Goal: Task Accomplishment & Management: Manage account settings

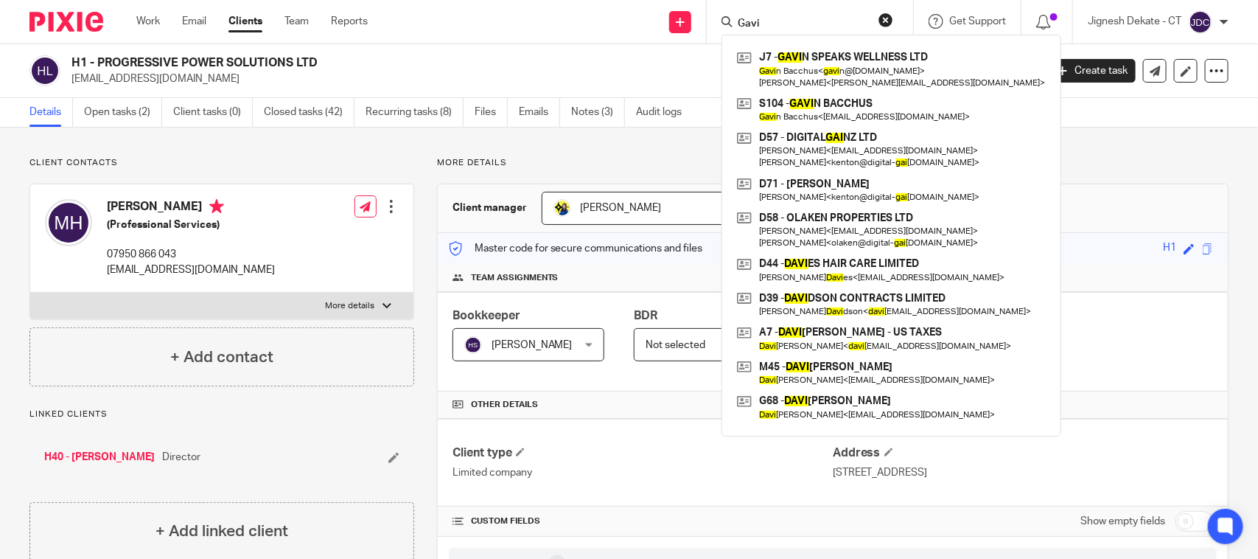
click at [665, 13] on div "Send new email Create task Add client Request signature Gavi J7 - GAVI N SPEAKS…" at bounding box center [824, 21] width 868 height 43
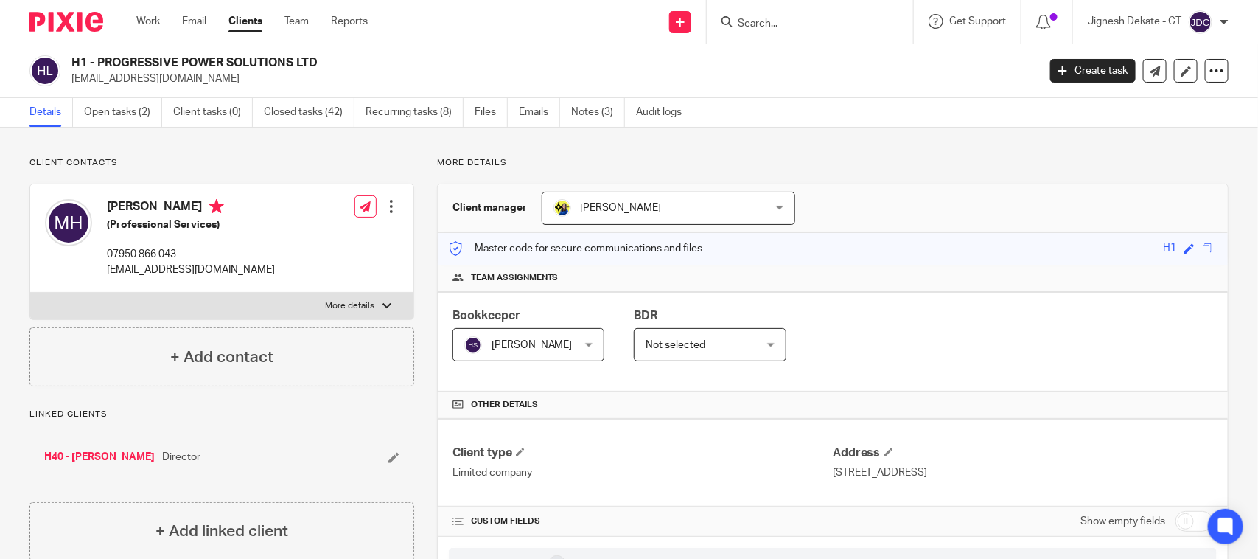
click at [764, 18] on input "Search" at bounding box center [802, 24] width 133 height 13
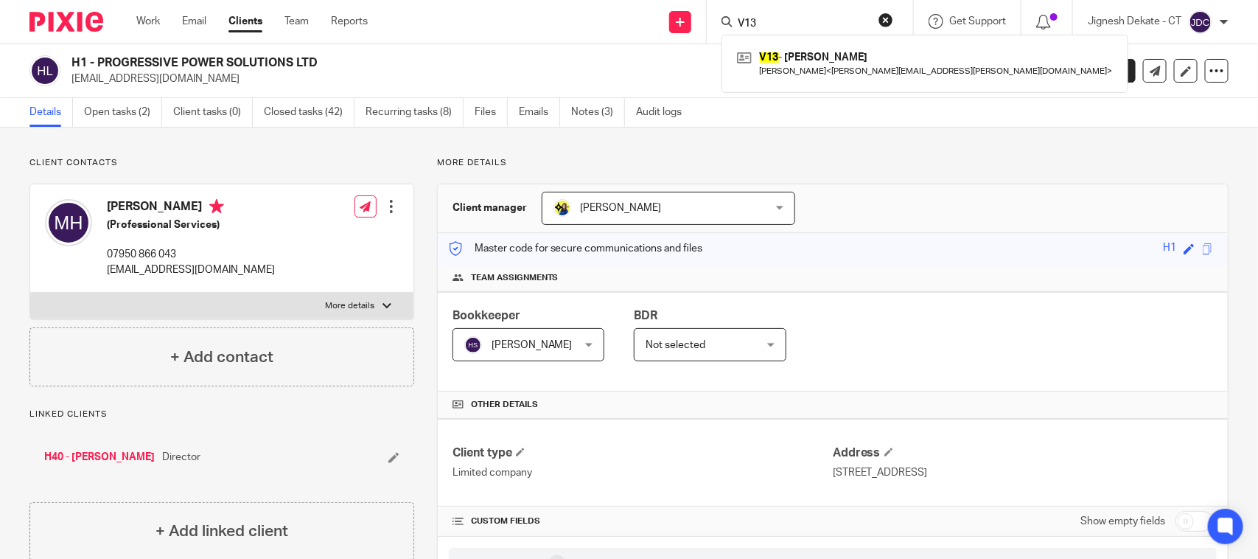
click at [775, 18] on input "V13" at bounding box center [802, 24] width 133 height 13
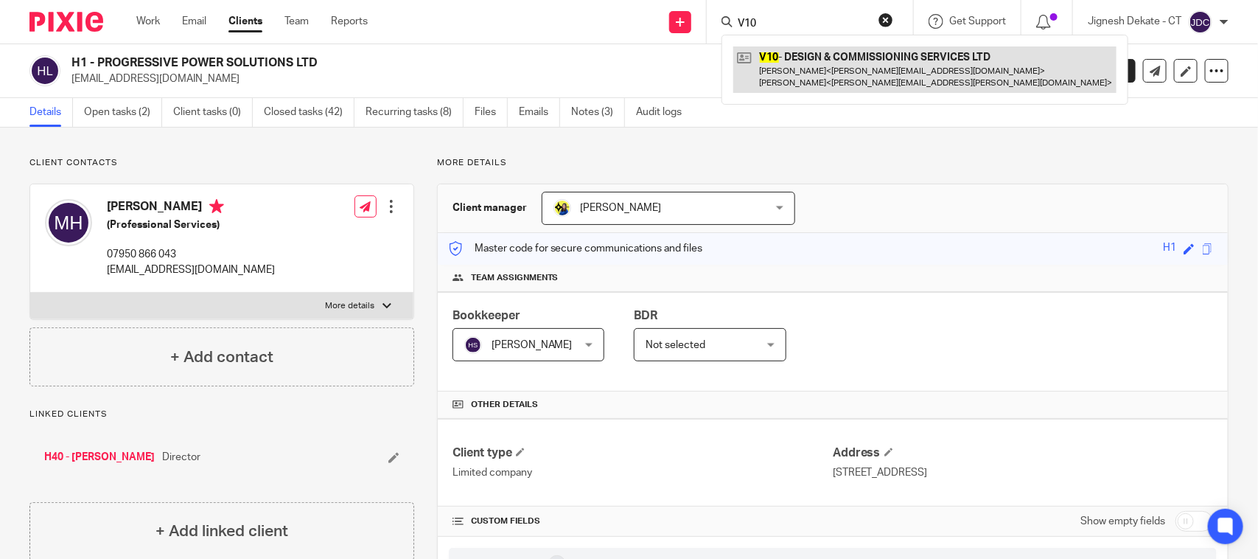
type input "V10"
click at [801, 83] on link at bounding box center [924, 69] width 383 height 46
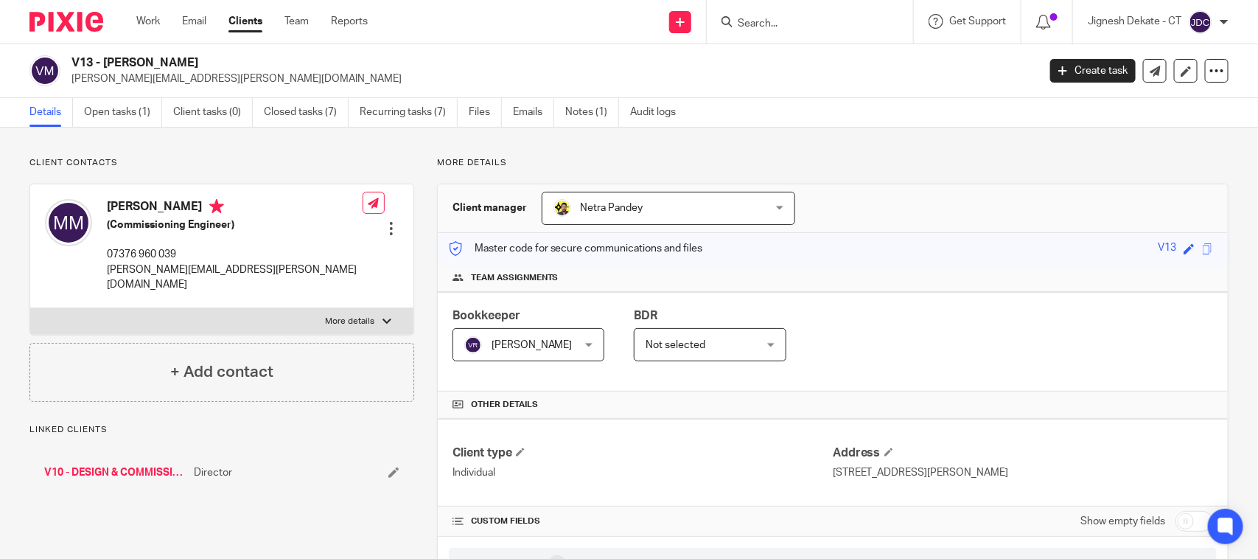
drag, startPoint x: 0, startPoint y: 0, endPoint x: 103, endPoint y: 494, distance: 504.5
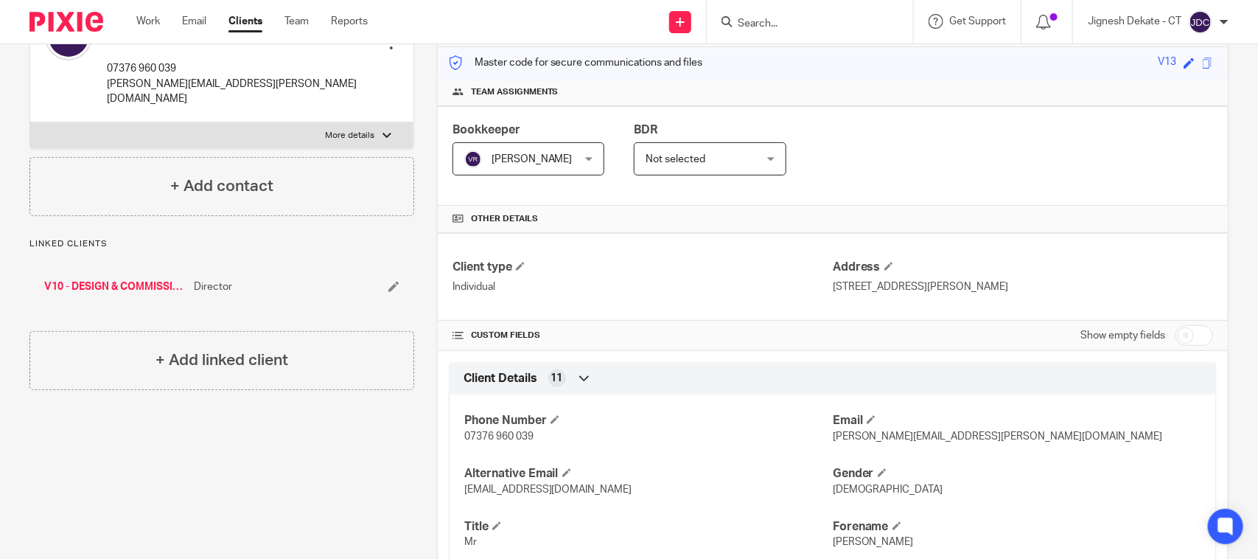
scroll to position [184, 0]
click at [109, 281] on link "V10 - DESIGN & COMMISSIONING SERVICES LTD" at bounding box center [115, 288] width 142 height 15
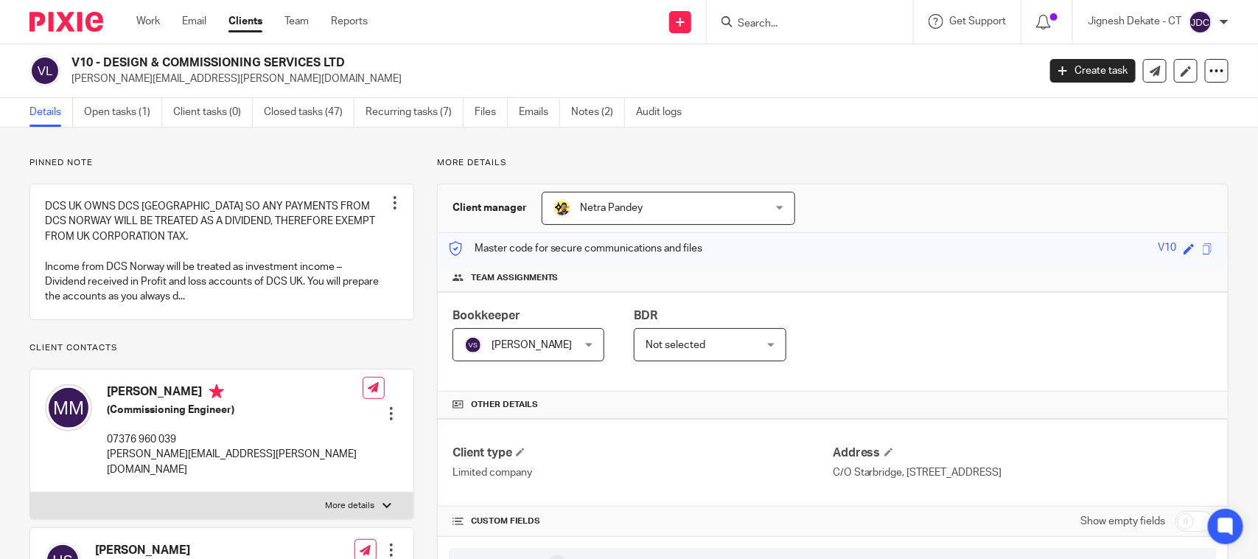
drag, startPoint x: 358, startPoint y: 57, endPoint x: 74, endPoint y: 60, distance: 284.5
click at [74, 60] on h2 "V10 - DESIGN & COMMISSIONING SERVICES LTD" at bounding box center [453, 62] width 765 height 15
copy h2 "V10 - DESIGN & COMMISSIONING SERVICES LTD"
click at [764, 18] on input "Search" at bounding box center [802, 24] width 133 height 13
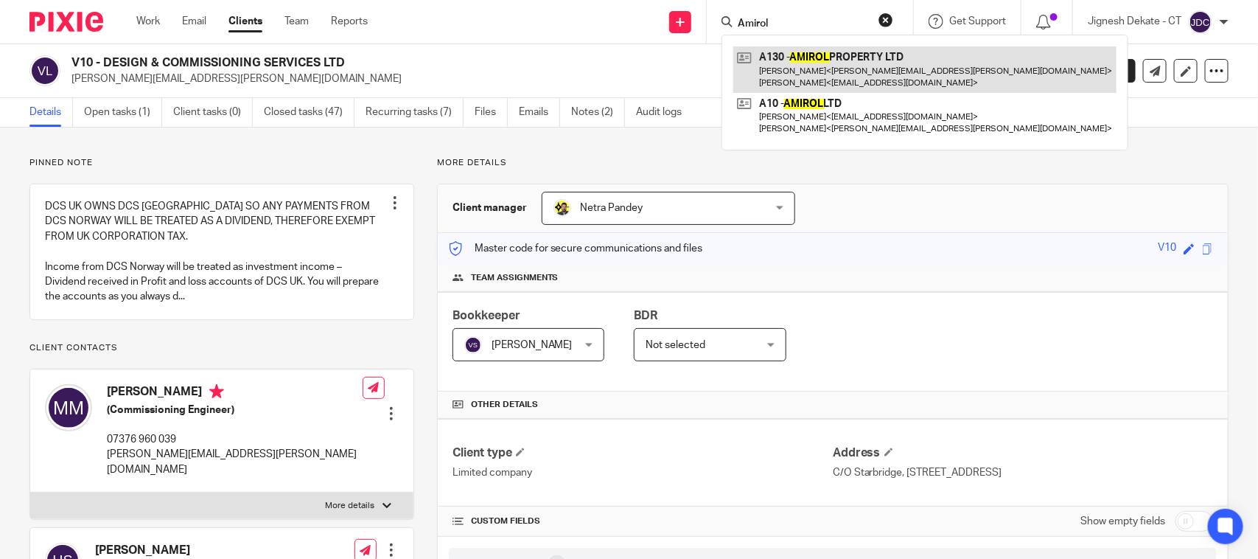
type input "Amirol"
click at [785, 55] on link at bounding box center [924, 69] width 383 height 46
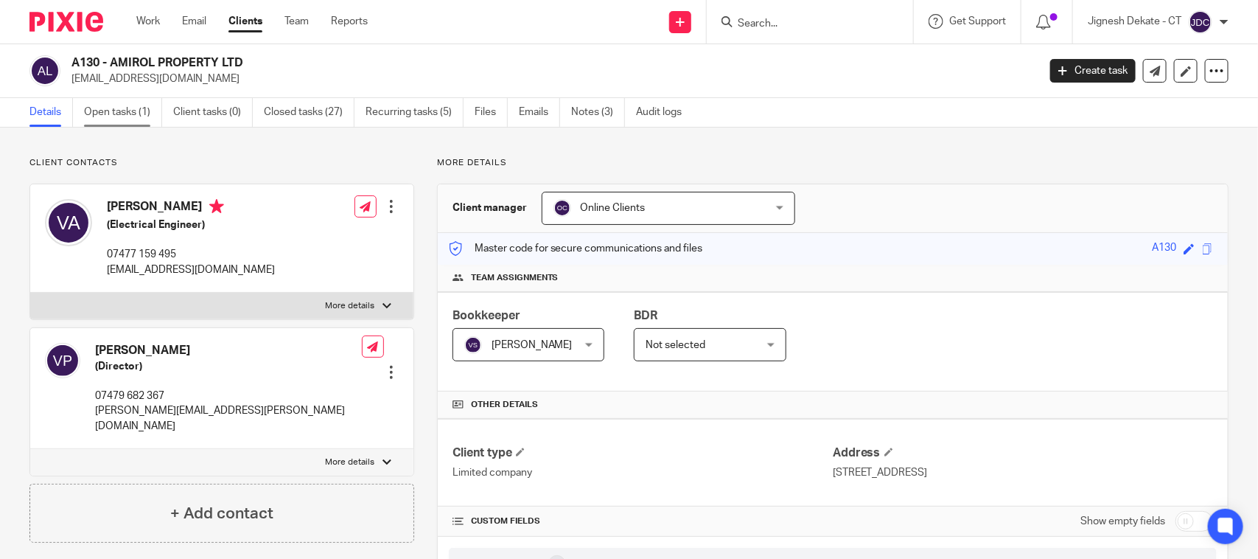
click at [130, 111] on link "Open tasks (1)" at bounding box center [123, 112] width 78 height 29
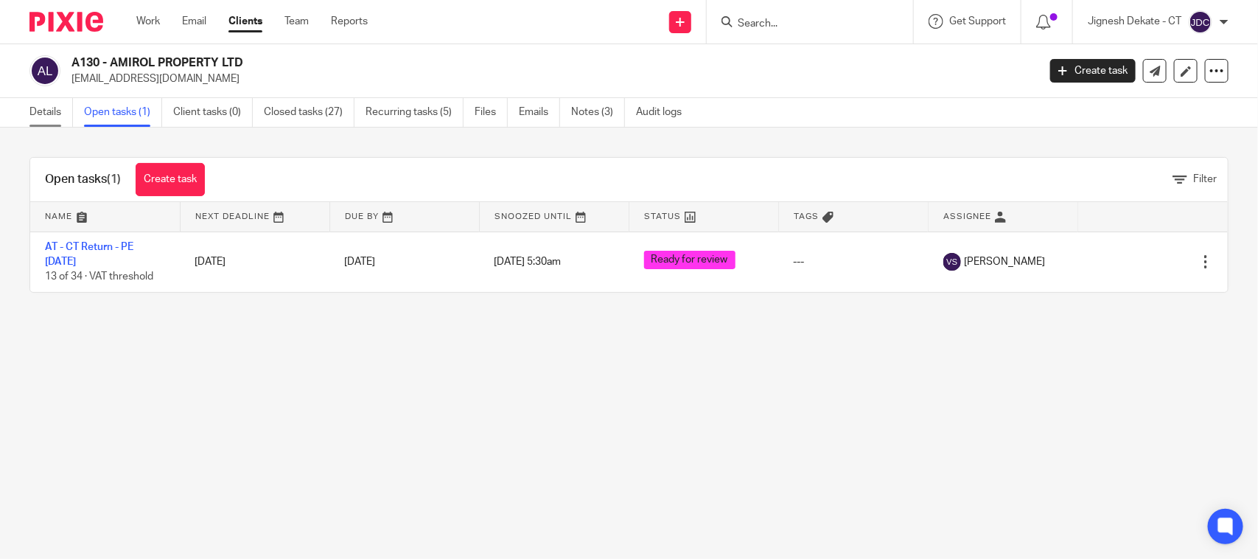
click at [46, 108] on link "Details" at bounding box center [50, 112] width 43 height 29
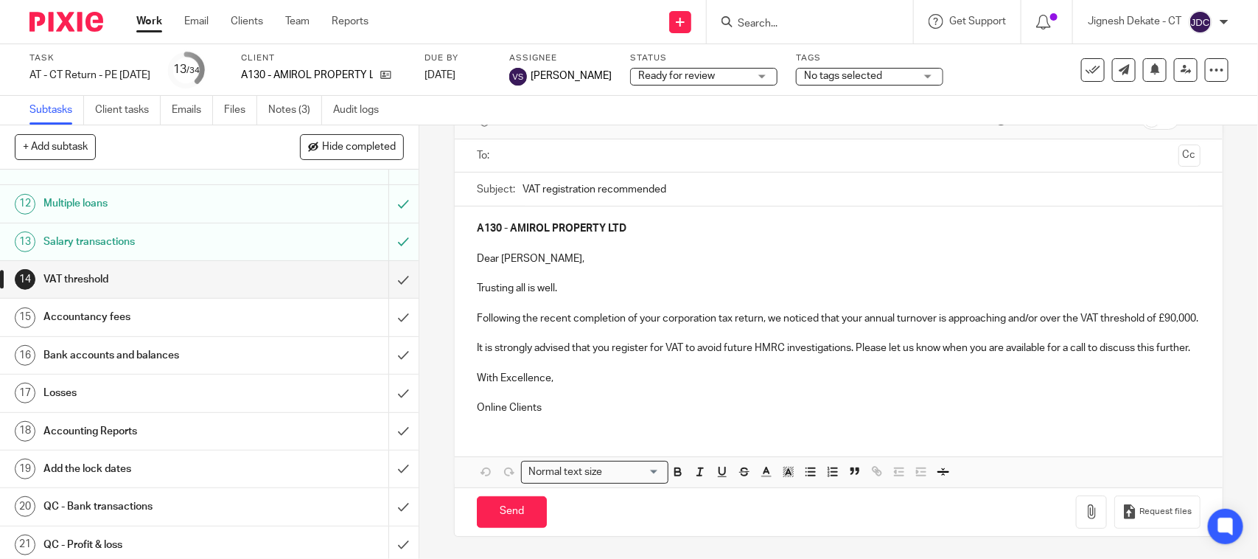
scroll to position [118, 0]
click at [383, 295] on input "submit" at bounding box center [209, 279] width 419 height 37
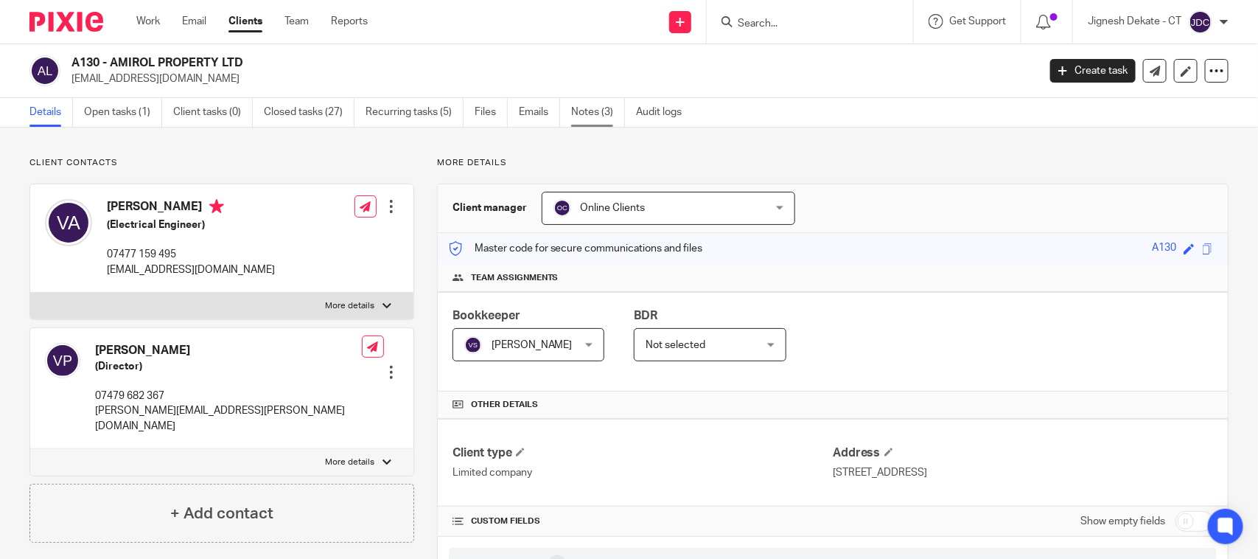
click at [613, 113] on link "Notes (3)" at bounding box center [598, 112] width 54 height 29
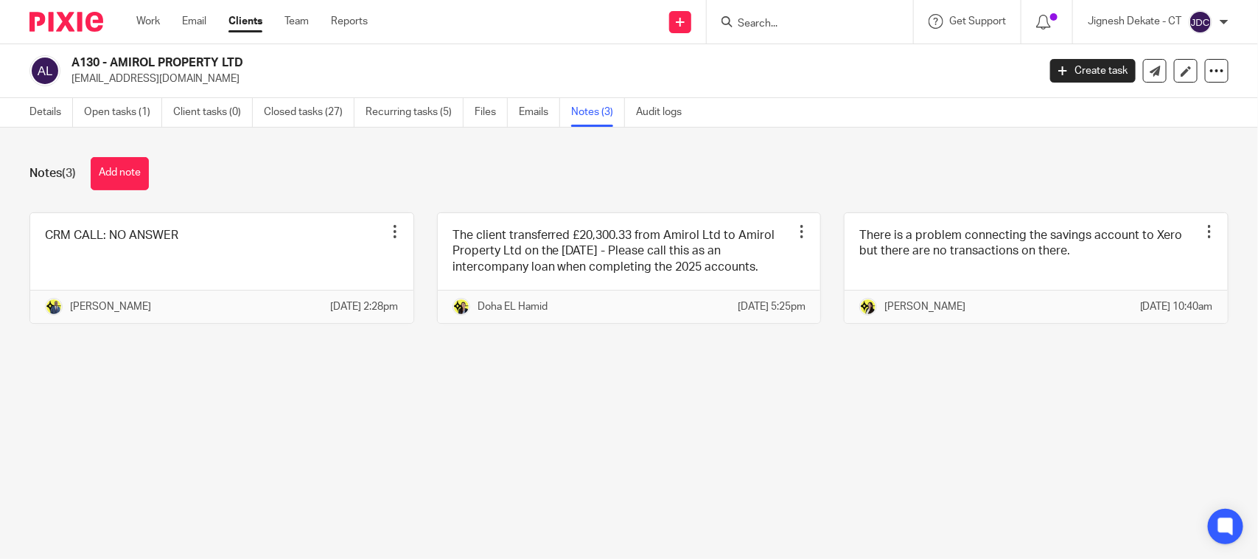
drag, startPoint x: 251, startPoint y: 64, endPoint x: 71, endPoint y: 57, distance: 180.7
click at [71, 57] on h2 "A130 - AMIROL PROPERTY LTD" at bounding box center [453, 62] width 765 height 15
copy h2 "A130 - AMIROL PROPERTY LTD"
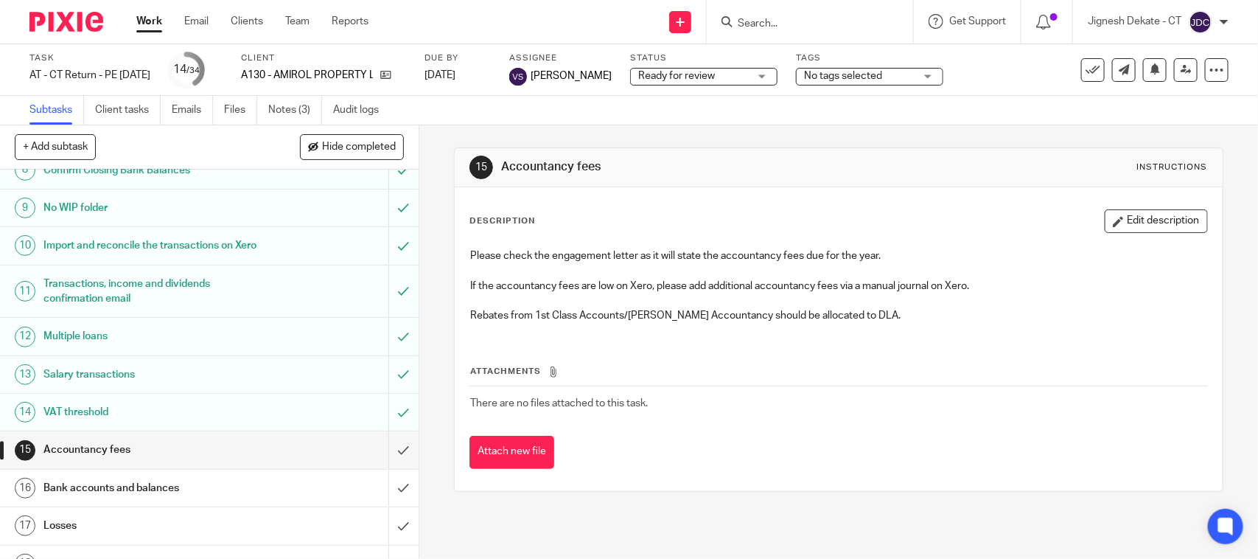
scroll to position [461, 0]
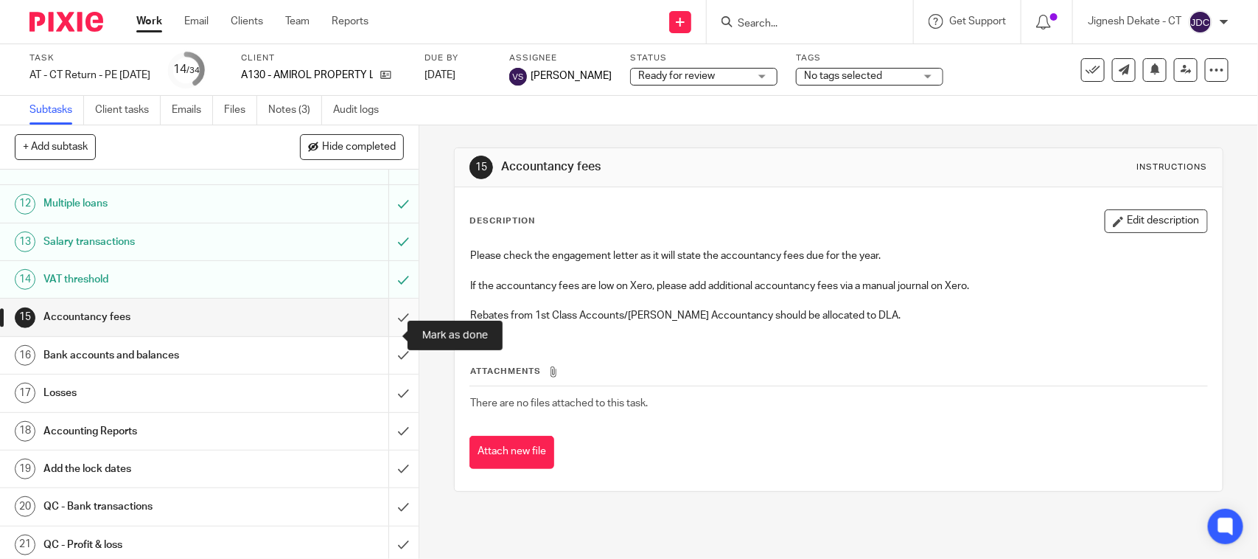
click at [383, 335] on input "submit" at bounding box center [209, 317] width 419 height 37
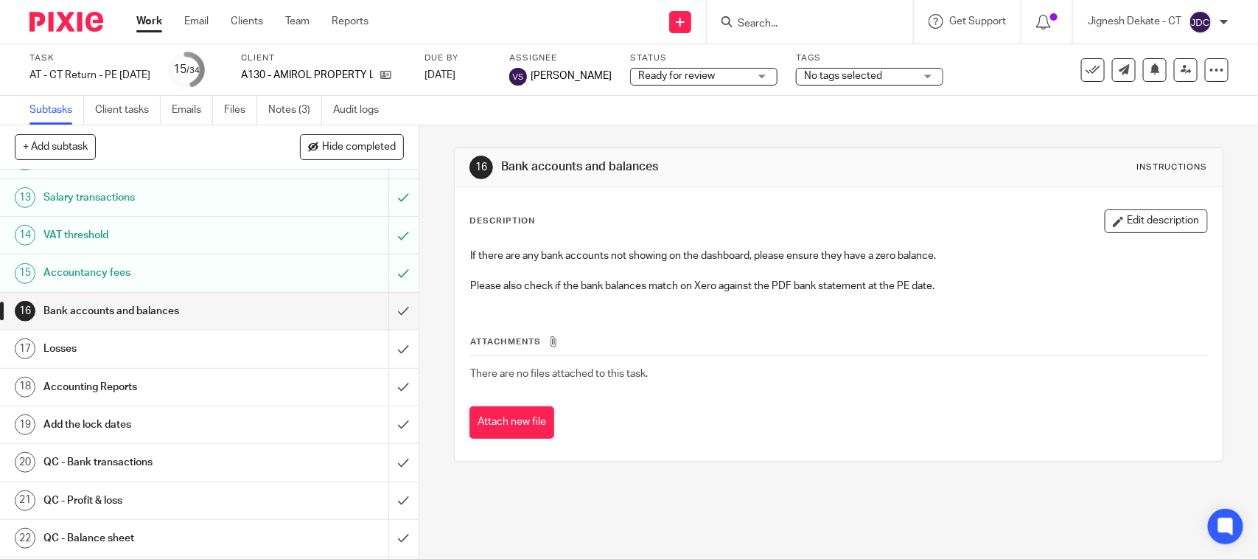
scroll to position [461, 0]
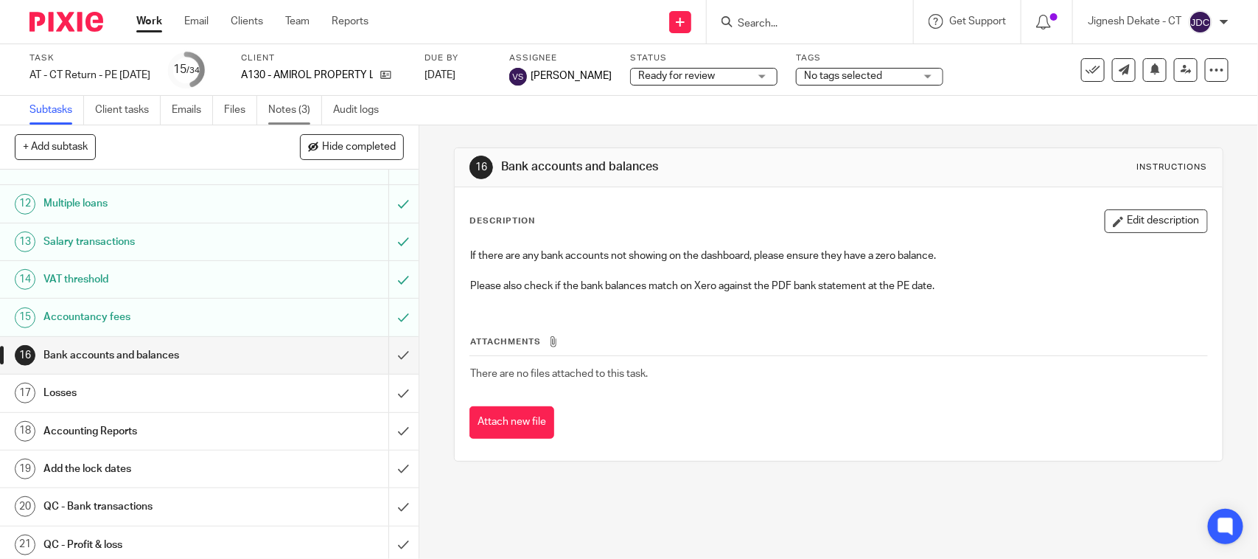
click at [275, 105] on link "Notes (3)" at bounding box center [295, 110] width 54 height 29
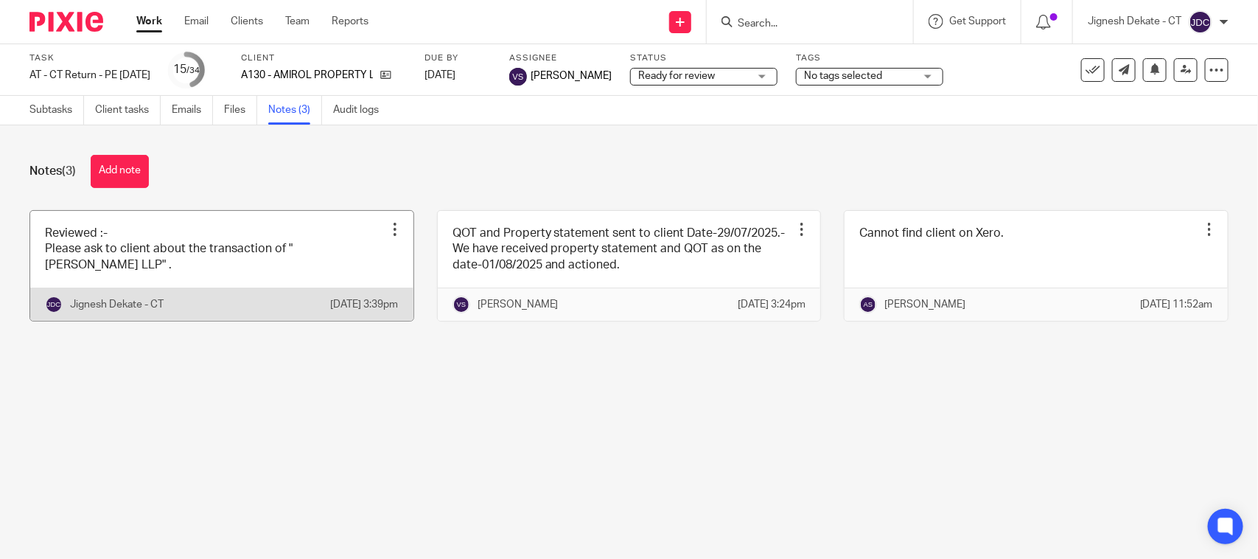
click at [293, 263] on link at bounding box center [221, 266] width 383 height 110
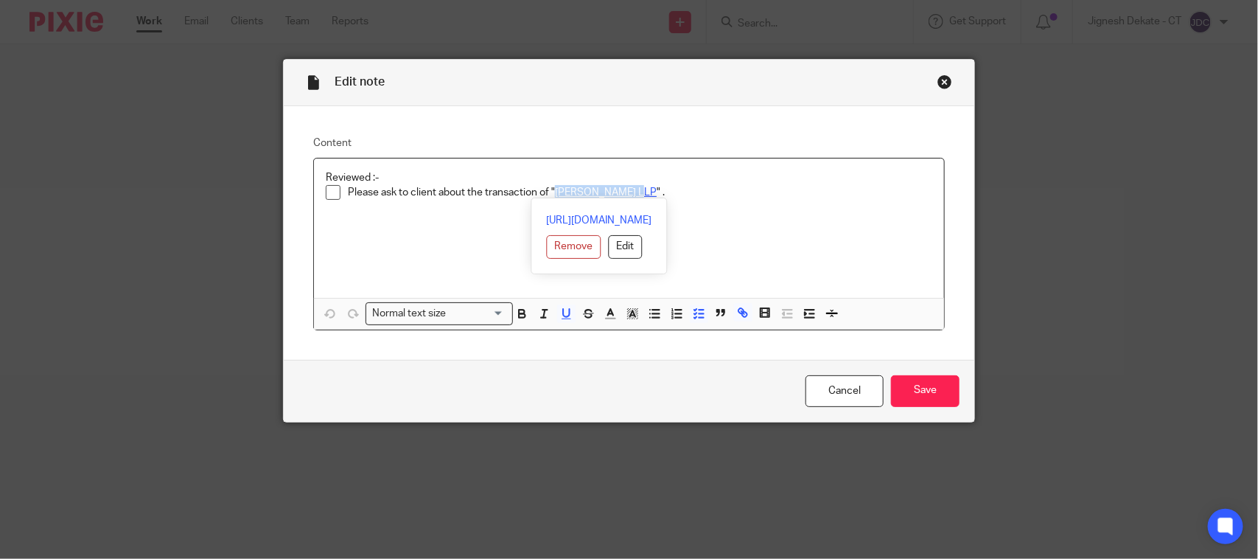
drag, startPoint x: 549, startPoint y: 192, endPoint x: 634, endPoint y: 194, distance: 84.8
click at [634, 194] on u "GILSON GRAY LLP" at bounding box center [606, 192] width 102 height 10
copy u "GILSON GRAY LLP"
click at [938, 83] on div "Close this dialog window" at bounding box center [945, 81] width 15 height 15
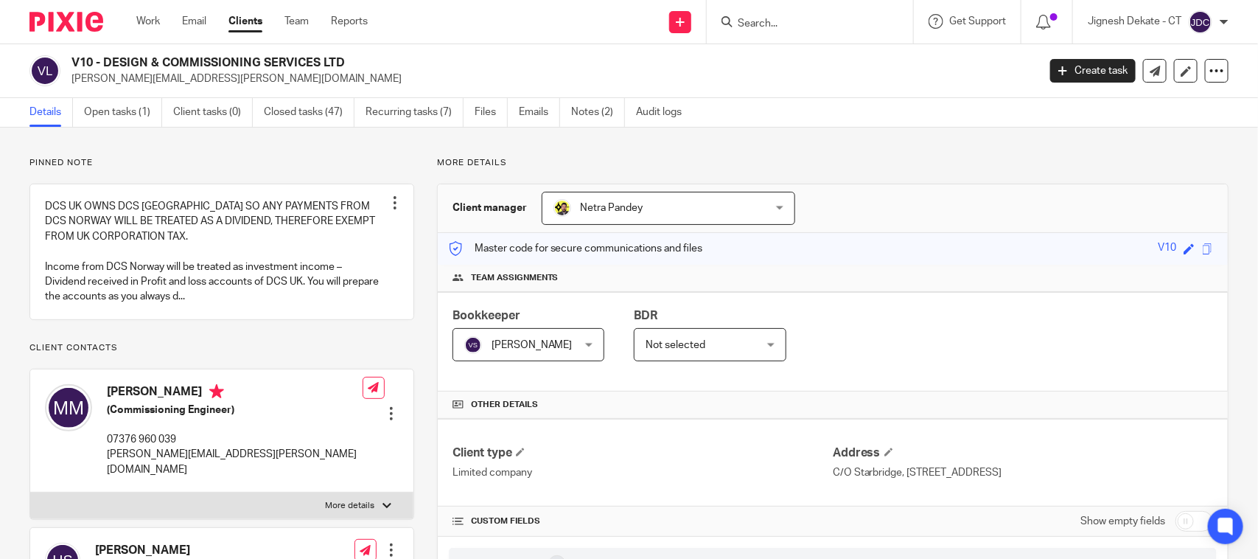
click at [145, 13] on div "Work Email Clients Team Reports Work Email Clients Team Reports Settings" at bounding box center [256, 21] width 268 height 43
click at [144, 20] on link "Work" at bounding box center [148, 21] width 24 height 15
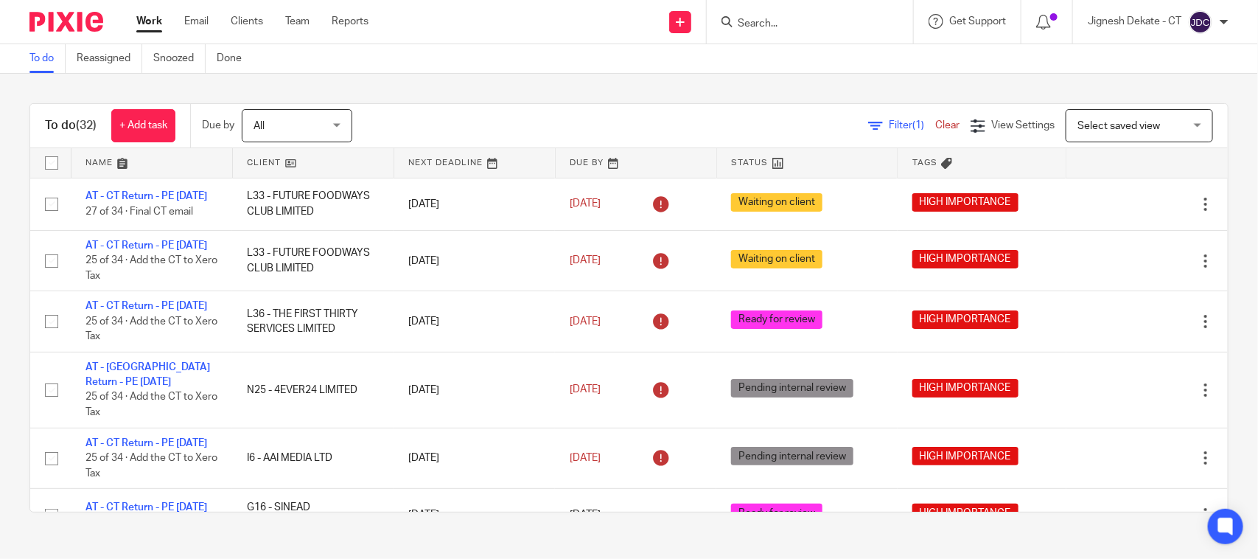
click at [46, 60] on link "To do" at bounding box center [47, 58] width 36 height 29
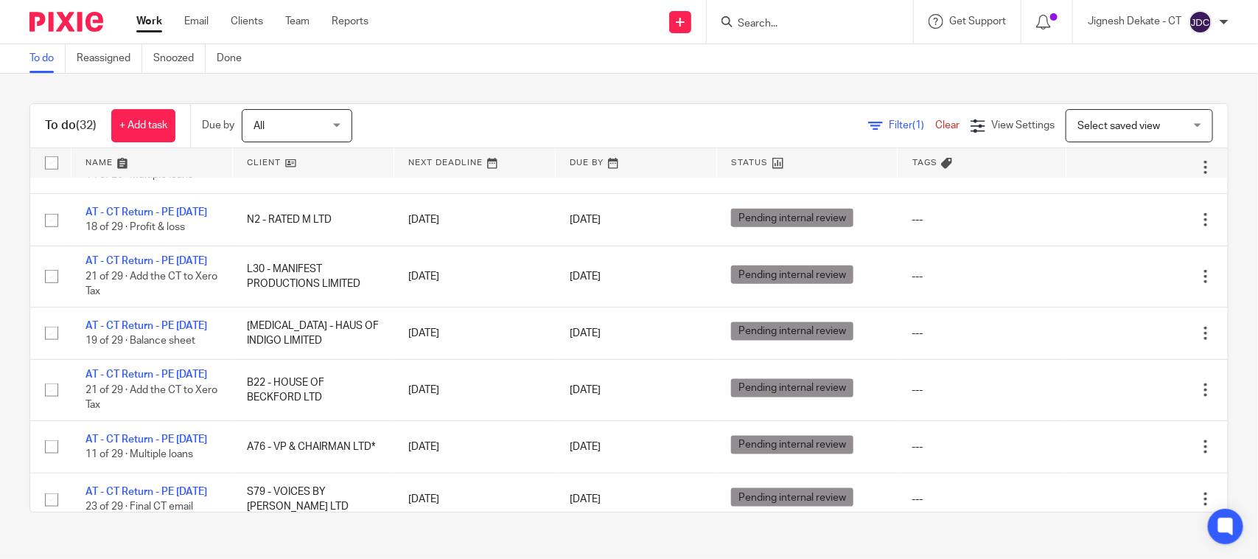
scroll to position [921, 0]
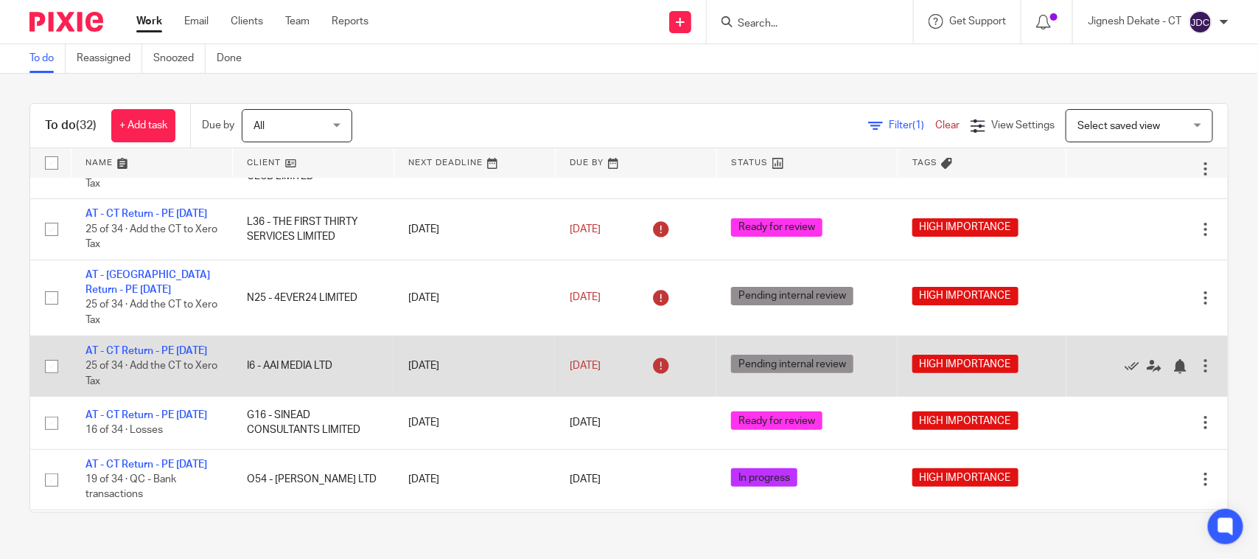
scroll to position [184, 0]
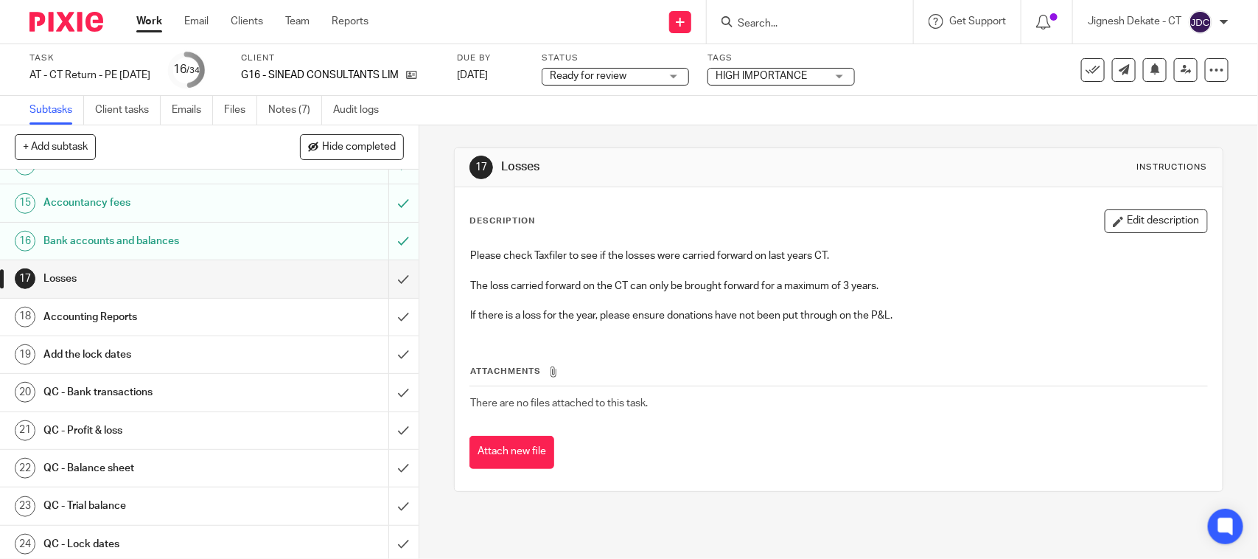
scroll to position [553, 0]
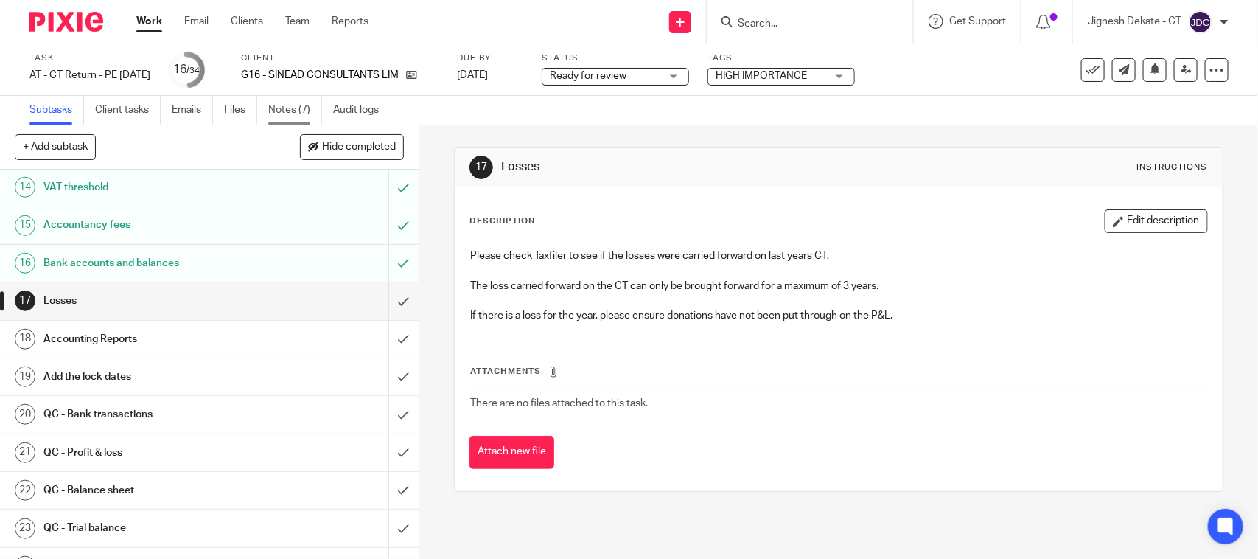
click at [274, 103] on link "Notes (7)" at bounding box center [295, 110] width 54 height 29
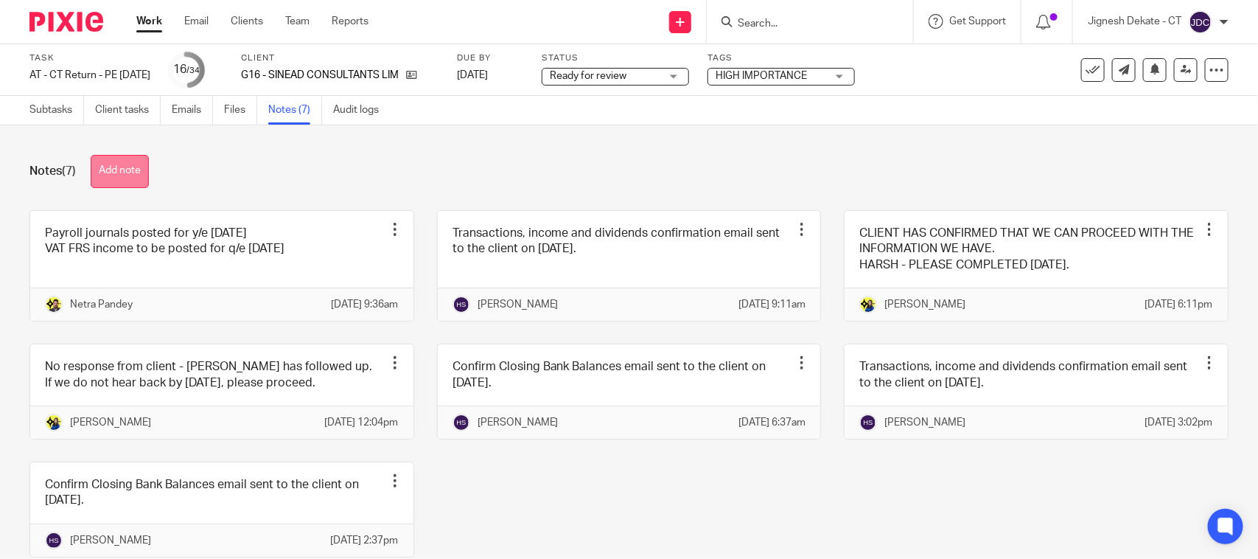
click at [131, 170] on button "Add note" at bounding box center [120, 171] width 58 height 33
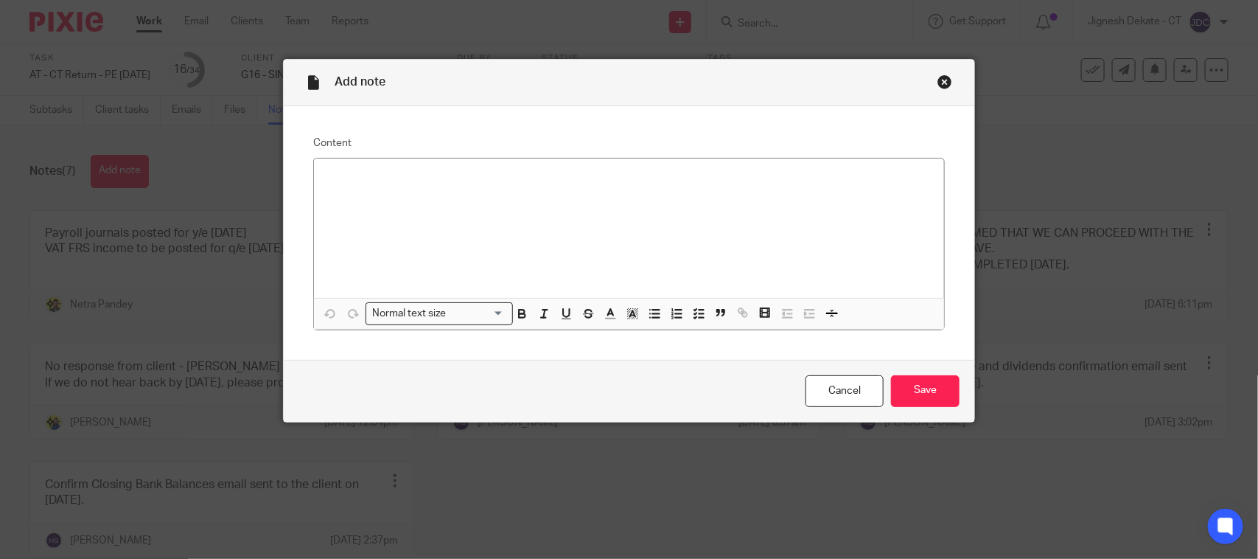
click at [938, 76] on div "Close this dialog window" at bounding box center [945, 81] width 15 height 15
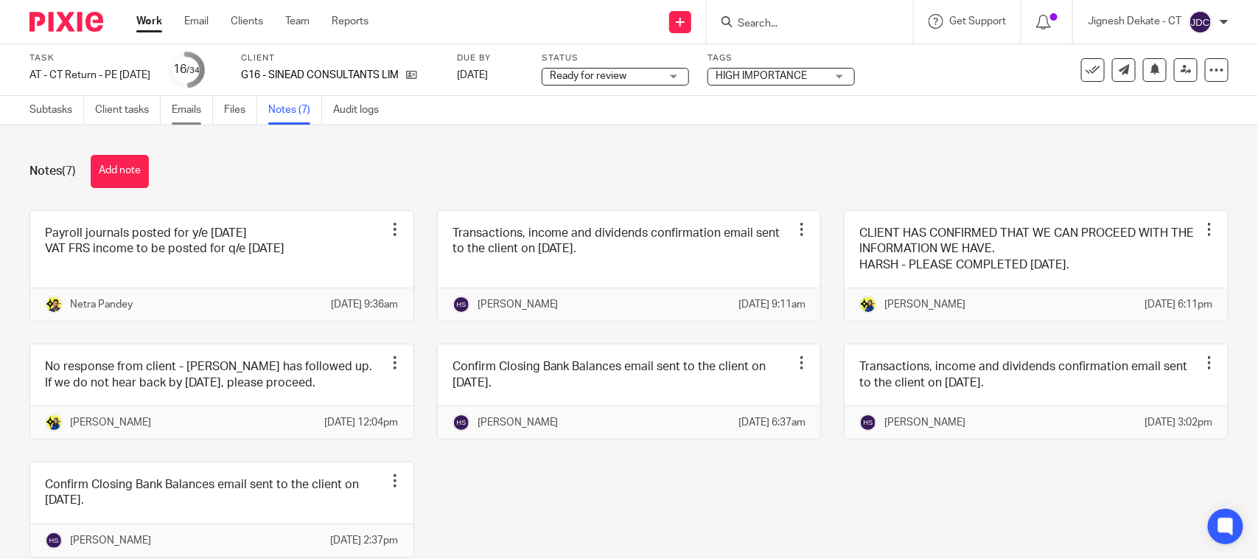
click at [208, 108] on link "Emails" at bounding box center [192, 110] width 41 height 29
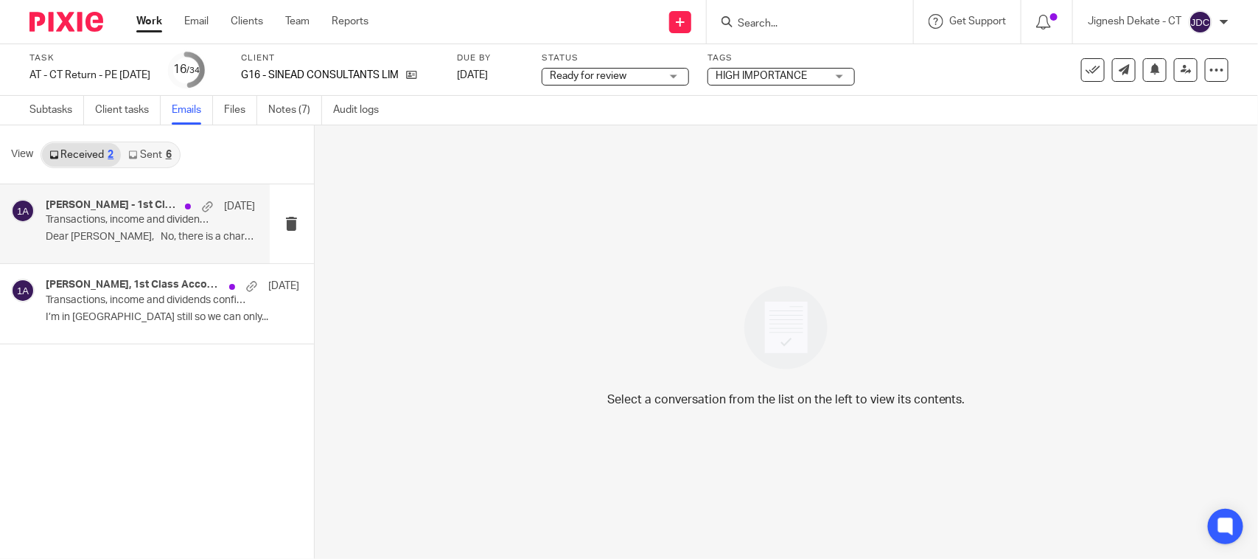
click at [119, 217] on p "Transactions, income and dividends confirmation - Sinead Consultants Limited." at bounding box center [129, 220] width 167 height 13
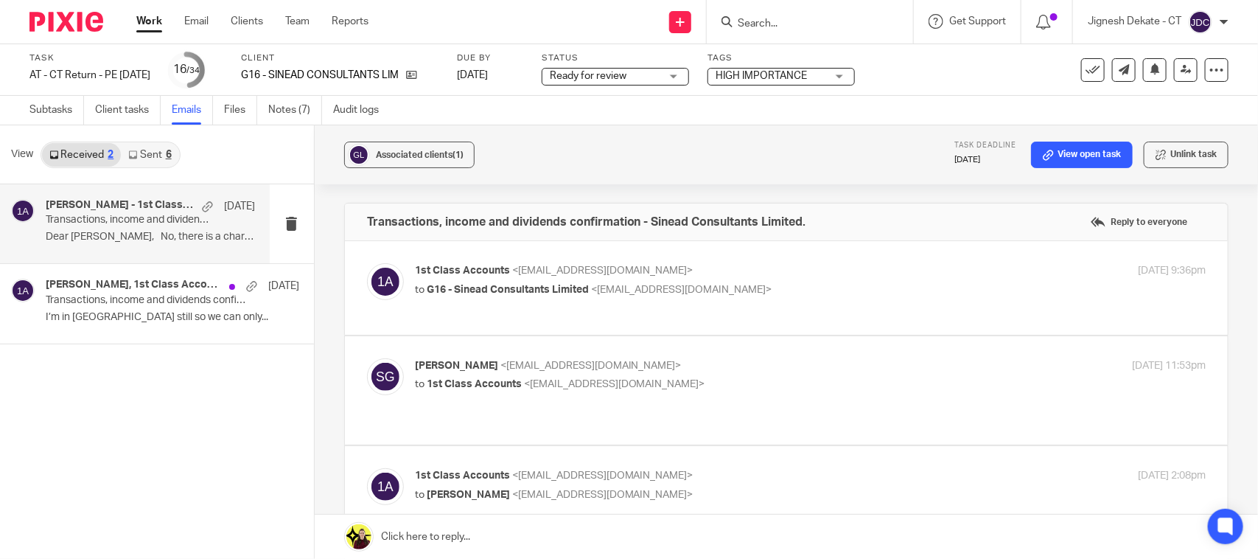
click at [543, 303] on div "1st Class Accounts <info@1stclassaccounts.co.uk> to G16 - Sinead Consultants Li…" at bounding box center [786, 287] width 839 height 49
click at [800, 287] on p "to G16 - Sinead Consultants Limited <seangrahamrsa798@gmail.com>" at bounding box center [679, 289] width 528 height 15
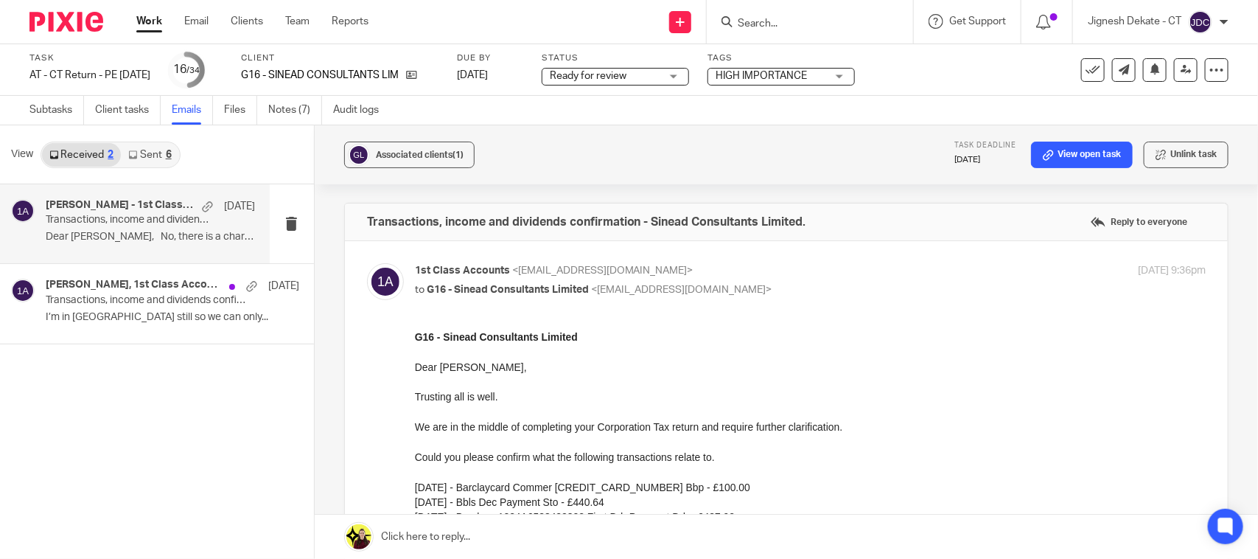
click at [802, 282] on p "to G16 - Sinead Consultants Limited <seangrahamrsa798@gmail.com>" at bounding box center [679, 289] width 528 height 15
checkbox input "false"
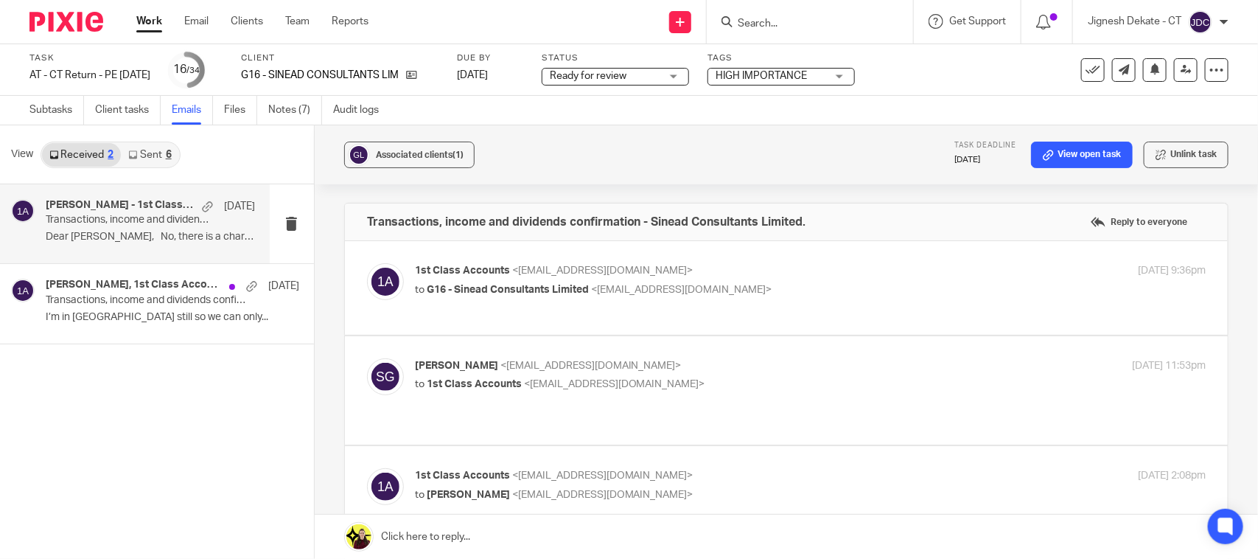
click at [767, 377] on p "to 1st Class Accounts <info@1stclassaccounts.co.uk>" at bounding box center [679, 384] width 528 height 15
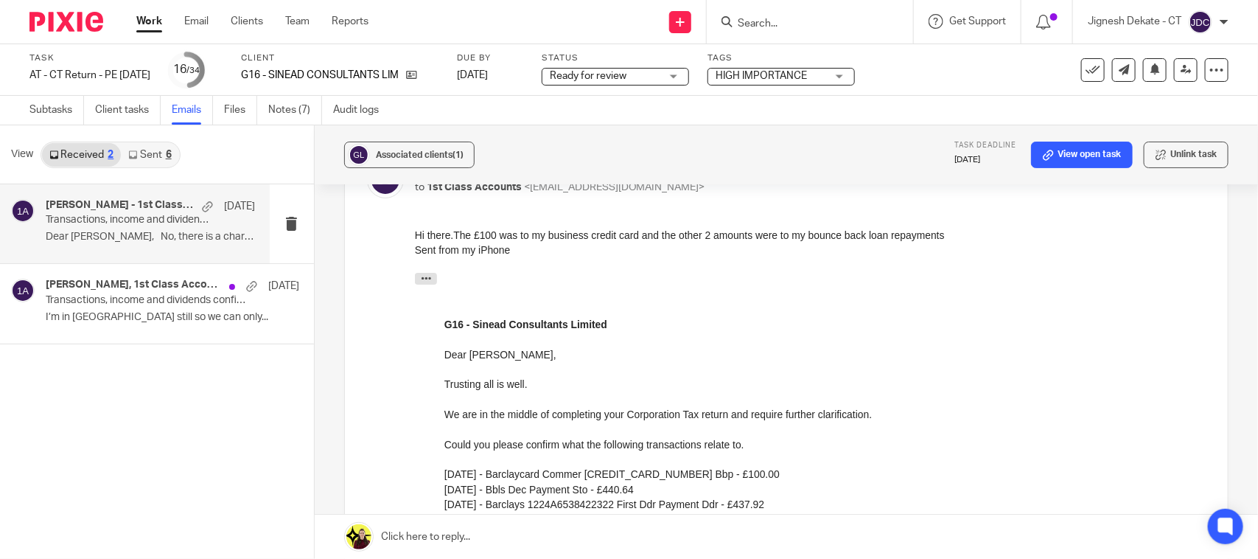
scroll to position [92, 0]
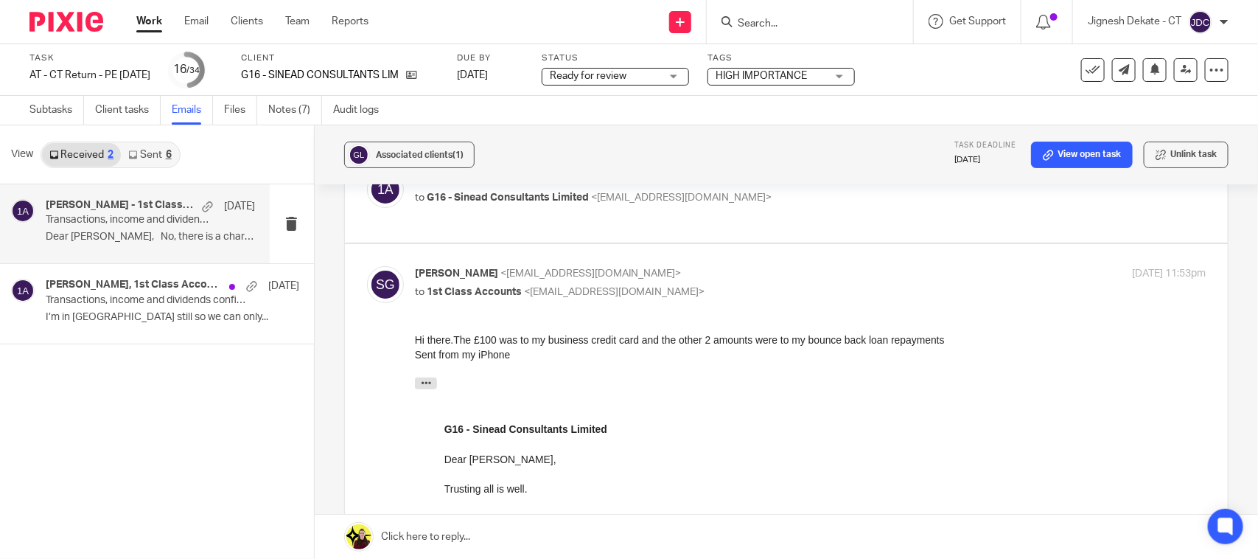
click at [824, 291] on p "to 1st Class Accounts <info@1stclassaccounts.co.uk>" at bounding box center [679, 292] width 528 height 15
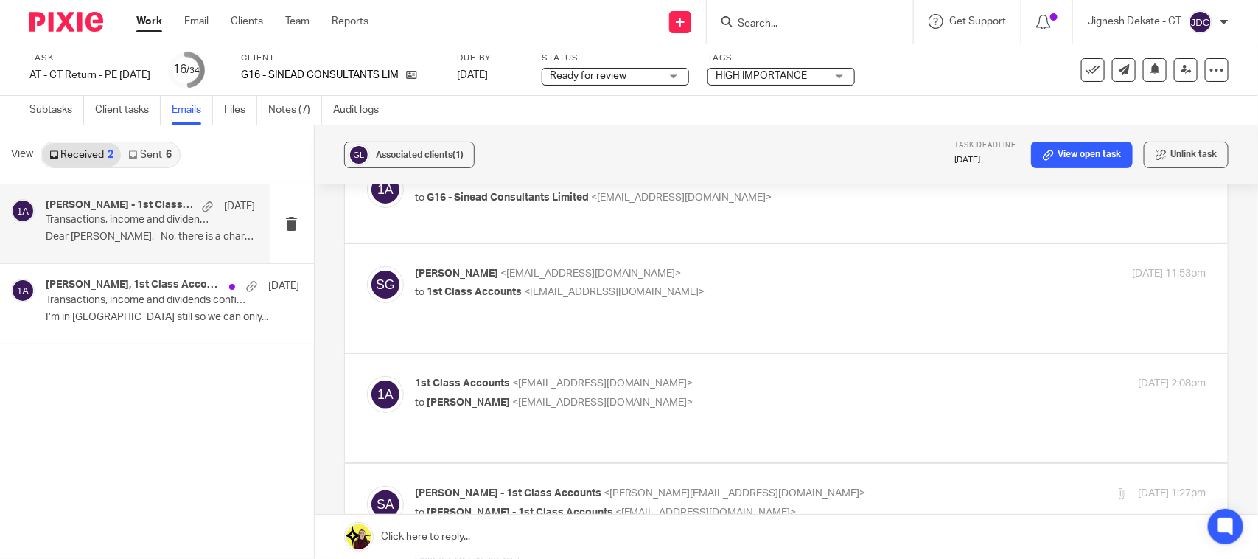
click at [824, 291] on p "to 1st Class Accounts <info@1stclassaccounts.co.uk>" at bounding box center [679, 292] width 528 height 15
click at [815, 286] on p "to 1st Class Accounts <info@1stclassaccounts.co.uk>" at bounding box center [679, 292] width 528 height 15
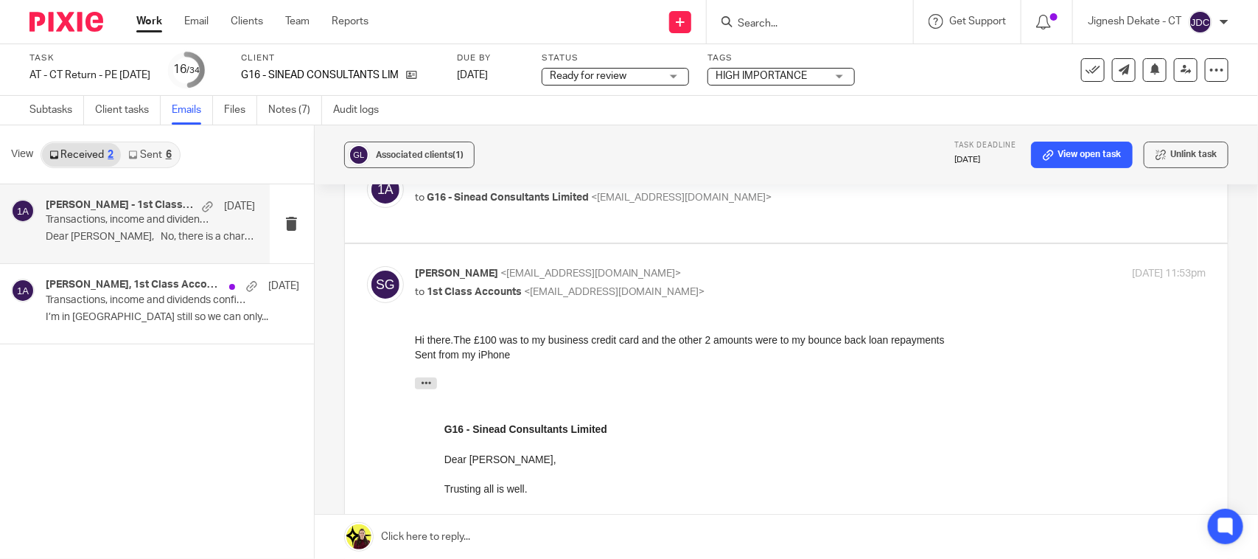
click at [841, 271] on p "Sean Graham <seangrahamrsa798@gmail.com>" at bounding box center [679, 273] width 528 height 15
checkbox input "false"
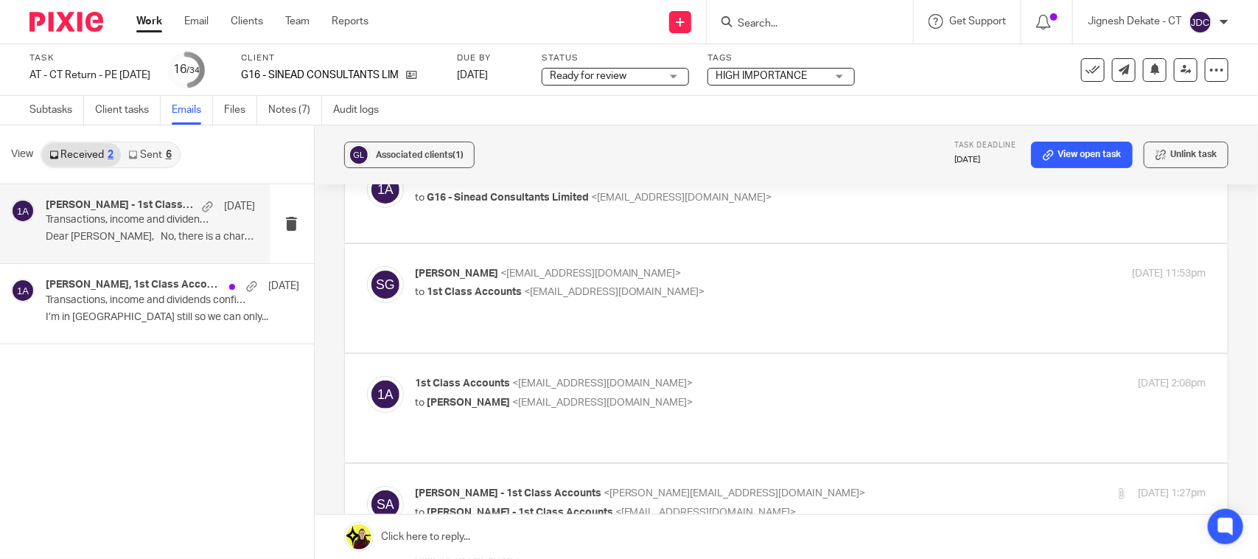
click at [802, 395] on p "to Sean Graham <seangrahamrsa798@gmail.com>" at bounding box center [679, 402] width 528 height 15
checkbox input "true"
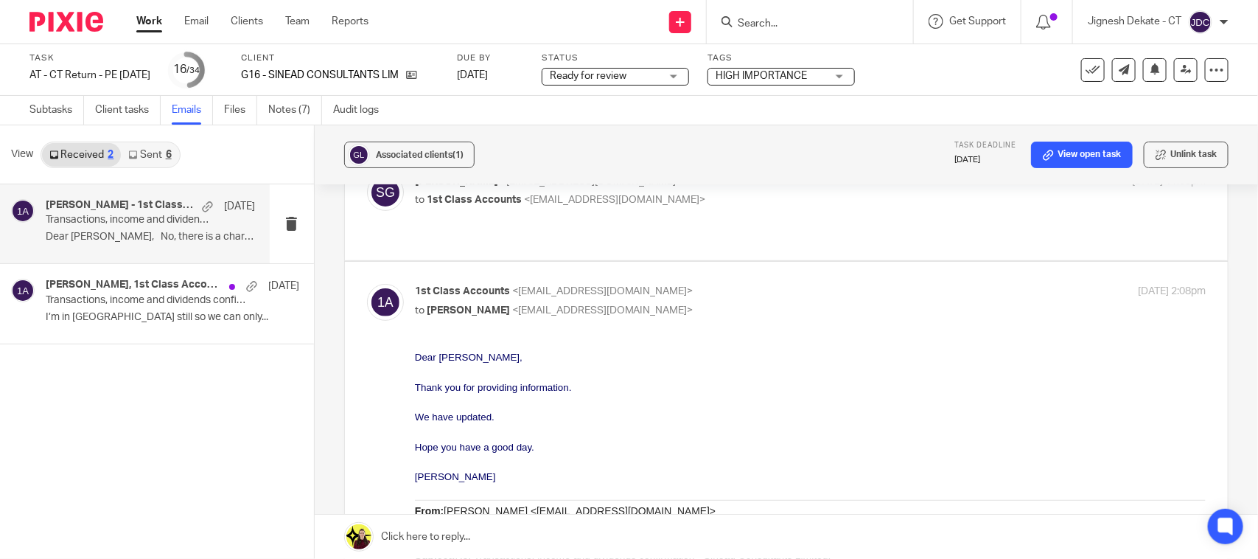
scroll to position [0, 0]
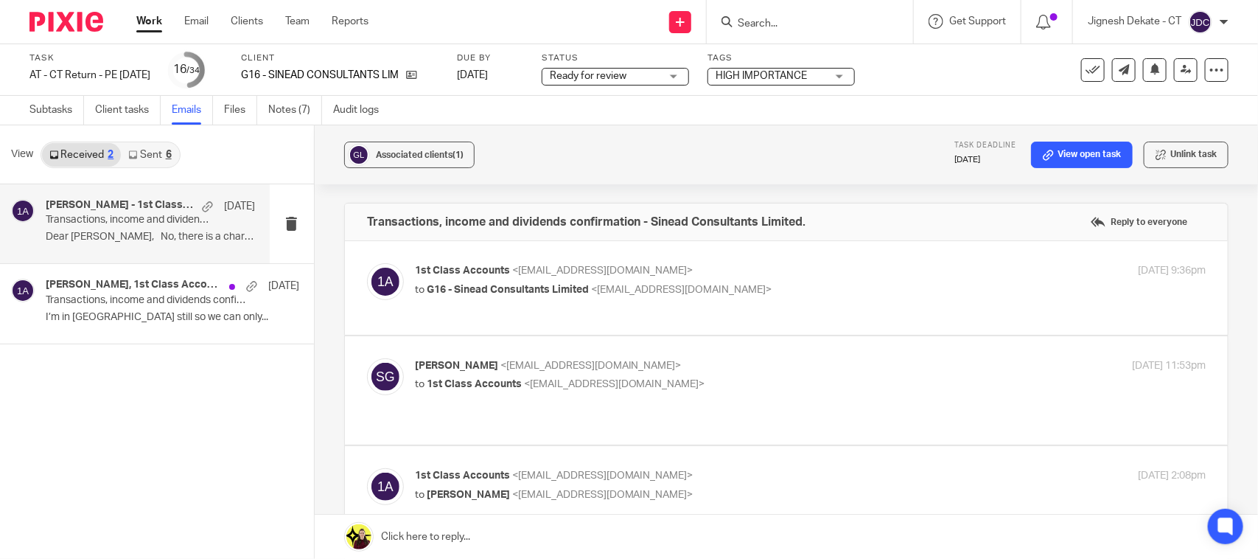
click at [864, 271] on p "1st Class Accounts <info@1stclassaccounts.co.uk>" at bounding box center [679, 270] width 528 height 15
checkbox input "true"
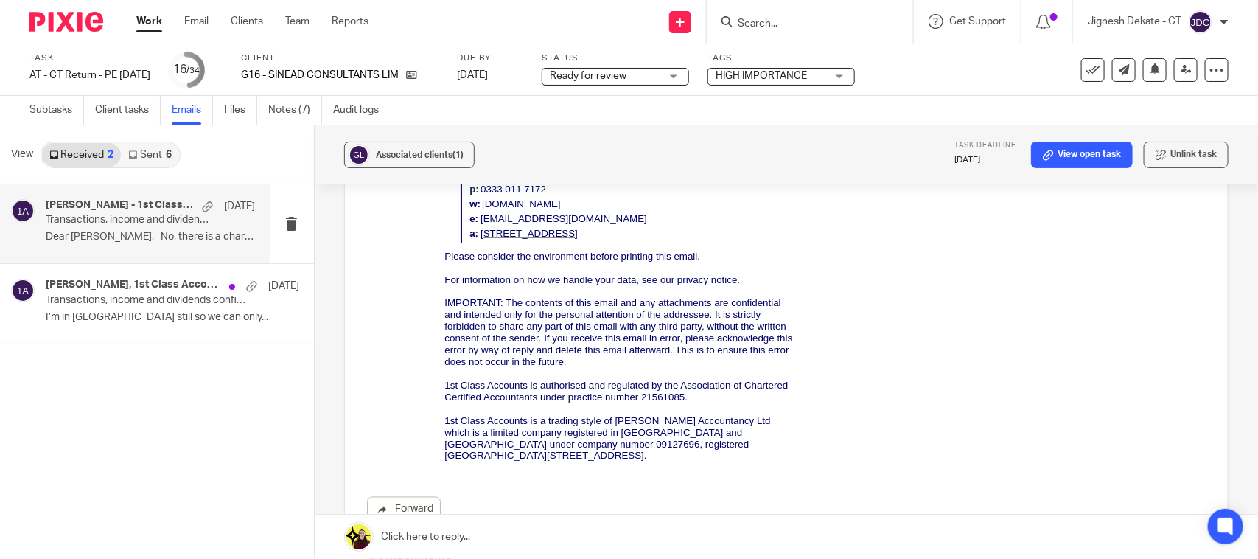
scroll to position [3778, 0]
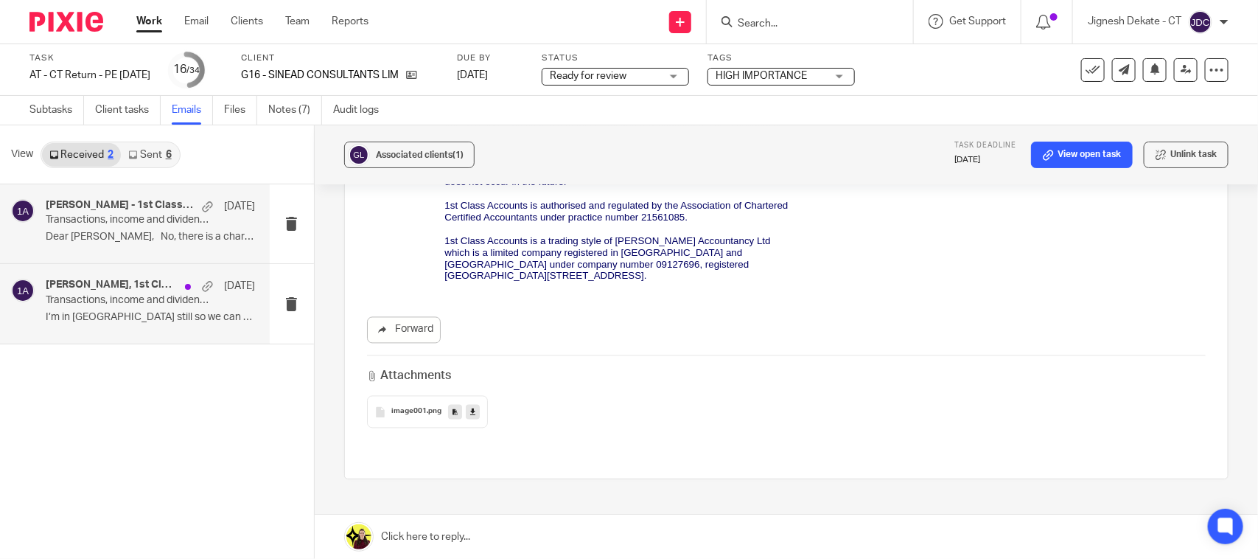
click at [113, 304] on p "Transactions, income and dividends confirmation - Sinead Consultants Limited." at bounding box center [129, 300] width 167 height 13
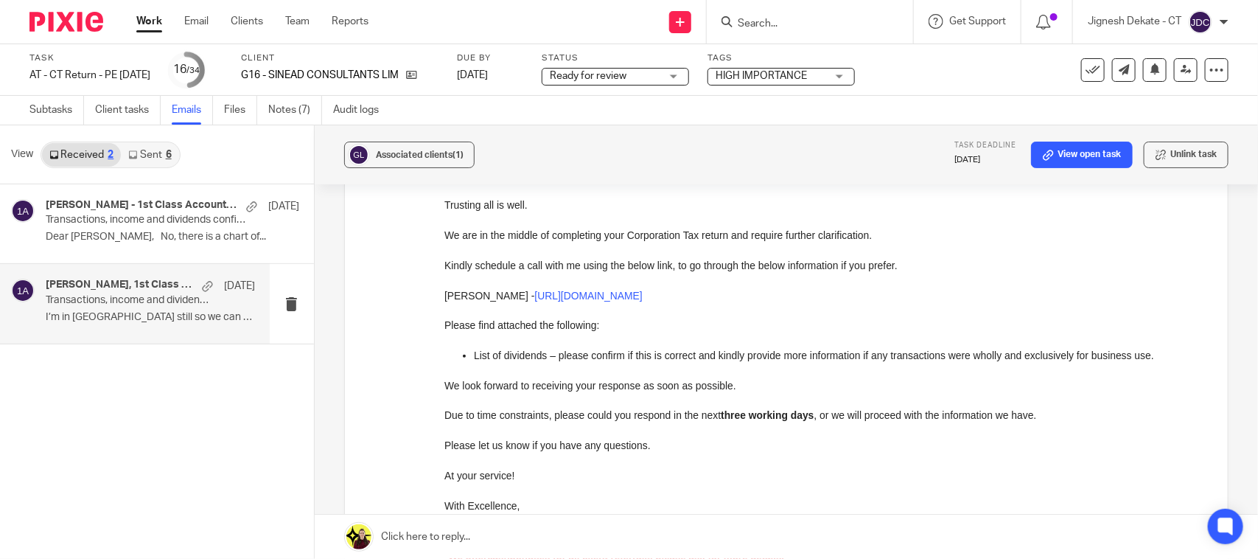
scroll to position [369, 0]
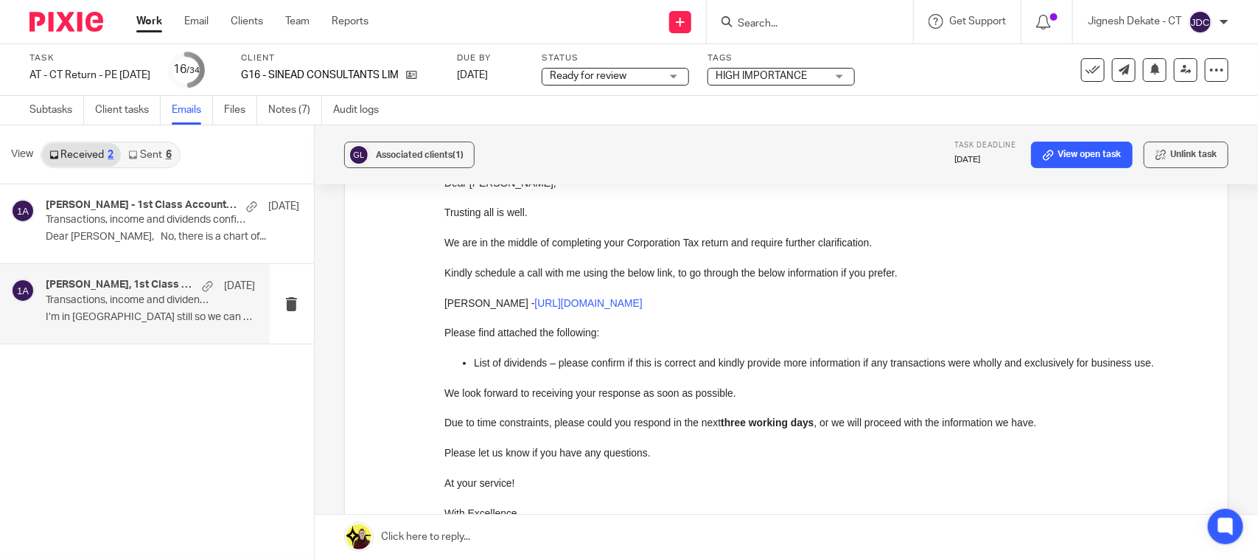
click at [162, 153] on link "Sent 6" at bounding box center [149, 155] width 57 height 24
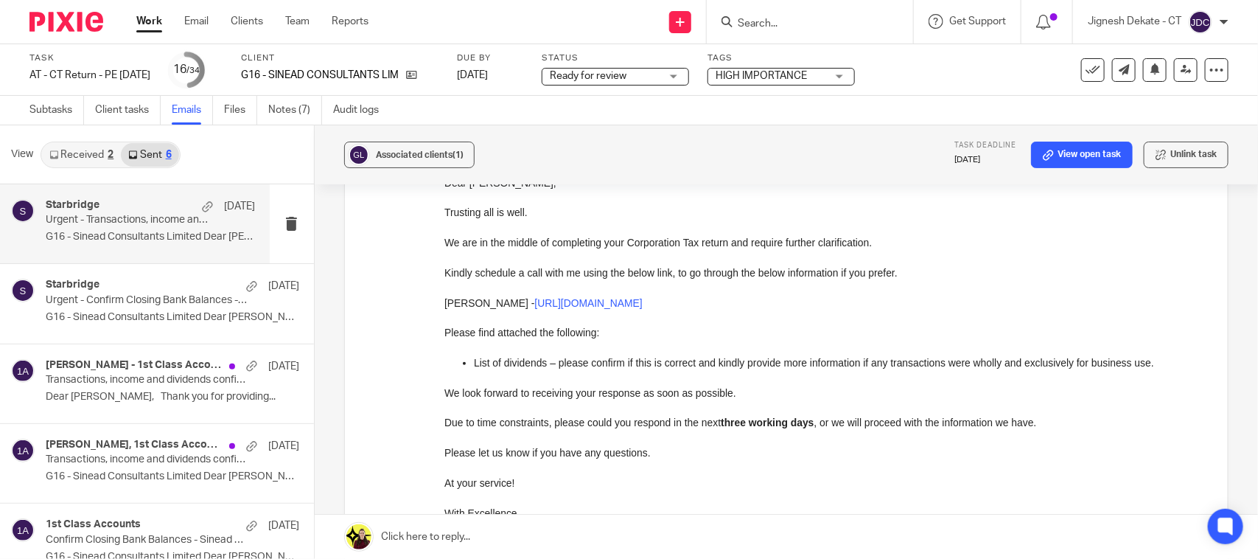
click at [100, 219] on p "Urgent - Transactions, income and dividends confirmation - Sinead Consultants L…" at bounding box center [129, 220] width 167 height 13
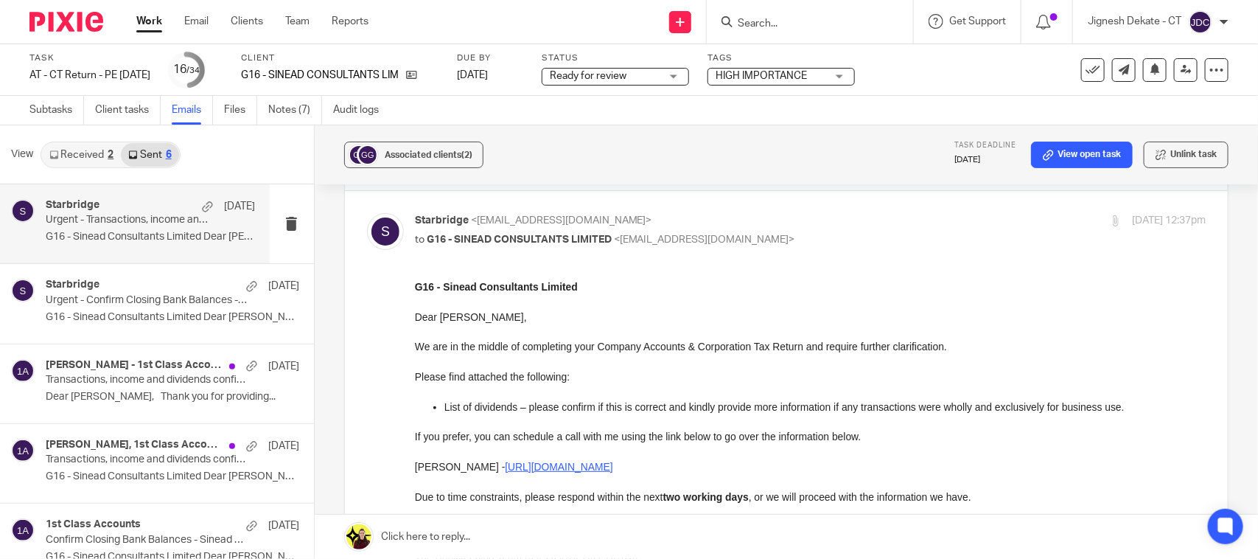
scroll to position [92, 0]
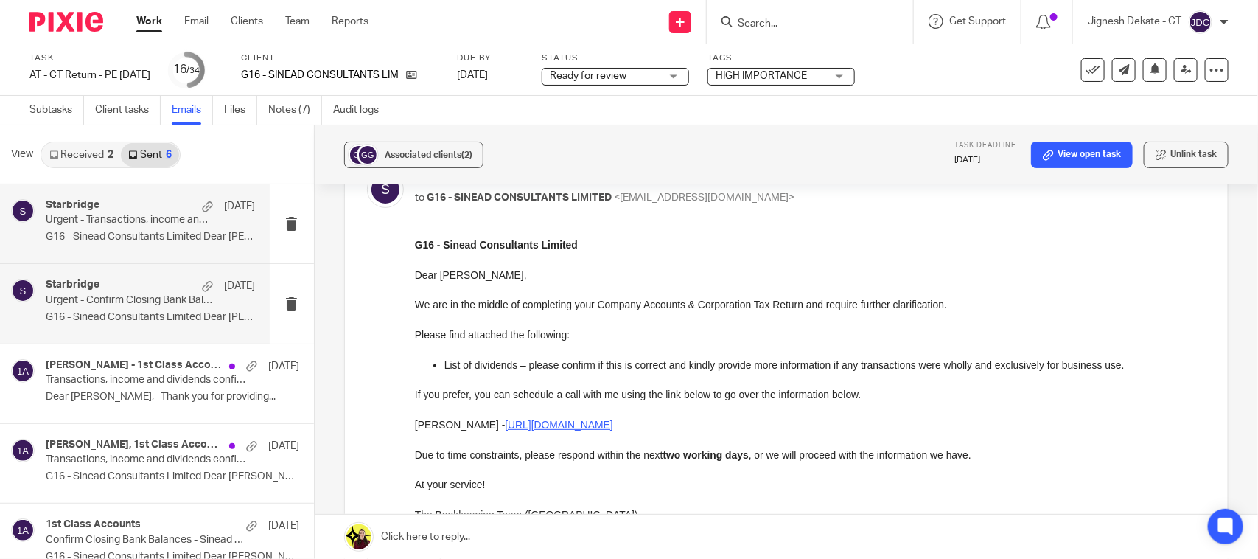
click at [92, 296] on p "Urgent - Confirm Closing Bank Balances - Sinead Consultants Limited." at bounding box center [129, 300] width 167 height 13
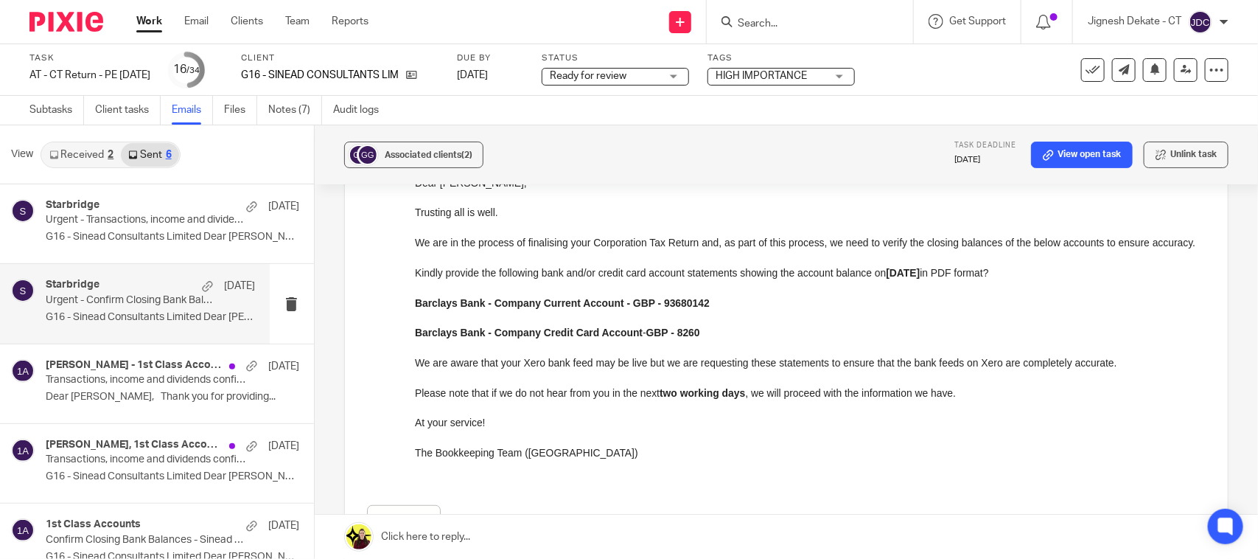
scroll to position [0, 0]
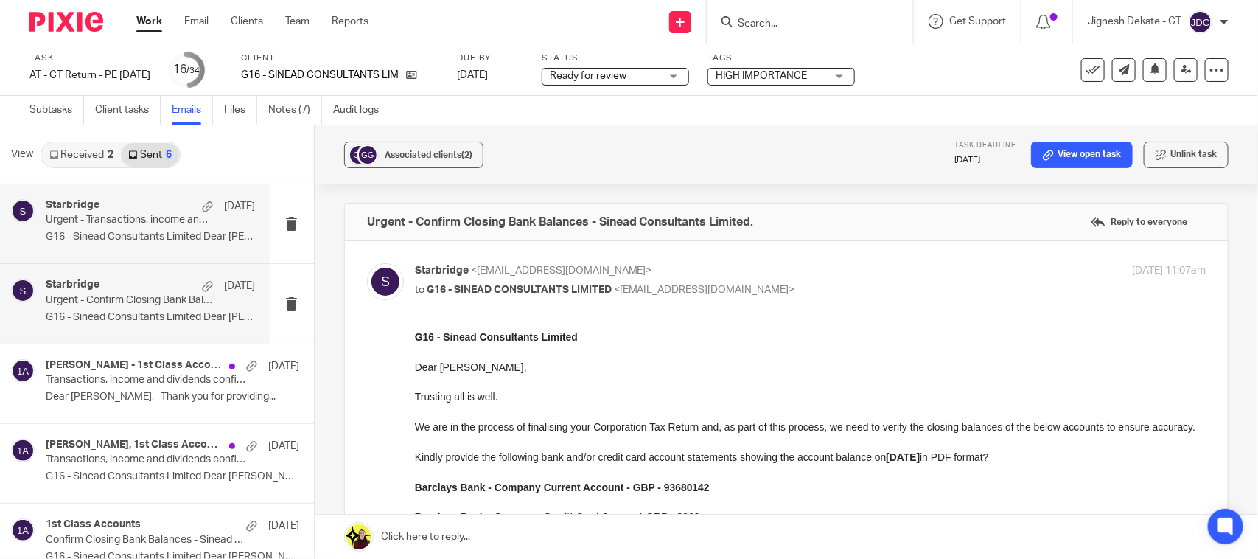
click at [81, 229] on div "Starbridge 11 Aug Urgent - Transactions, income and dividends confirmation - Si…" at bounding box center [150, 223] width 209 height 49
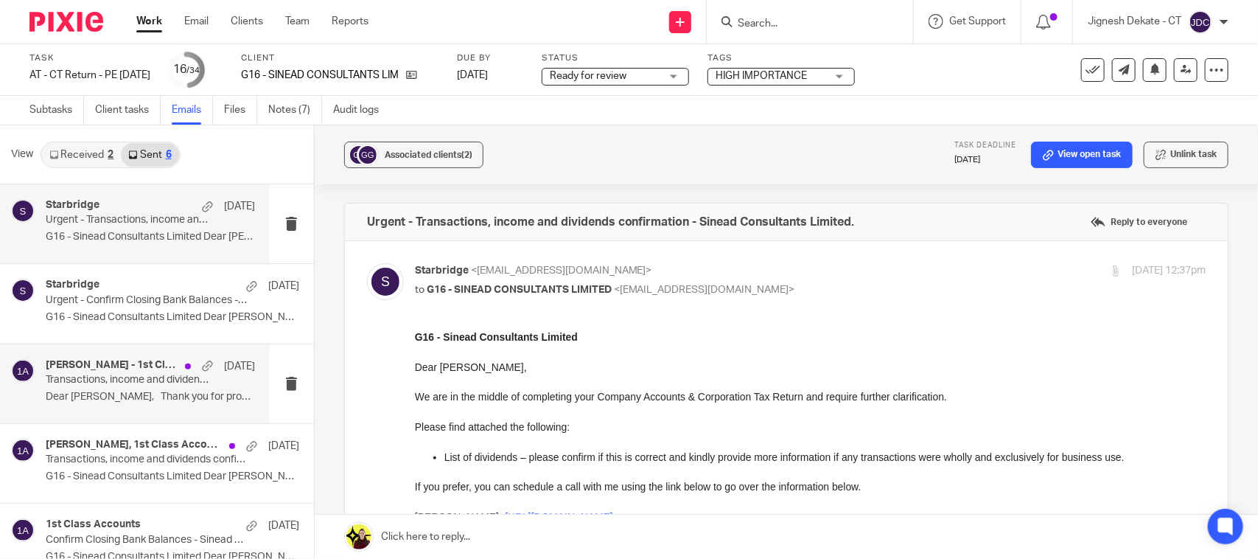
click at [98, 377] on p "Transactions, income and dividends confirmation - Sinead Consultants Limited." at bounding box center [129, 380] width 167 height 13
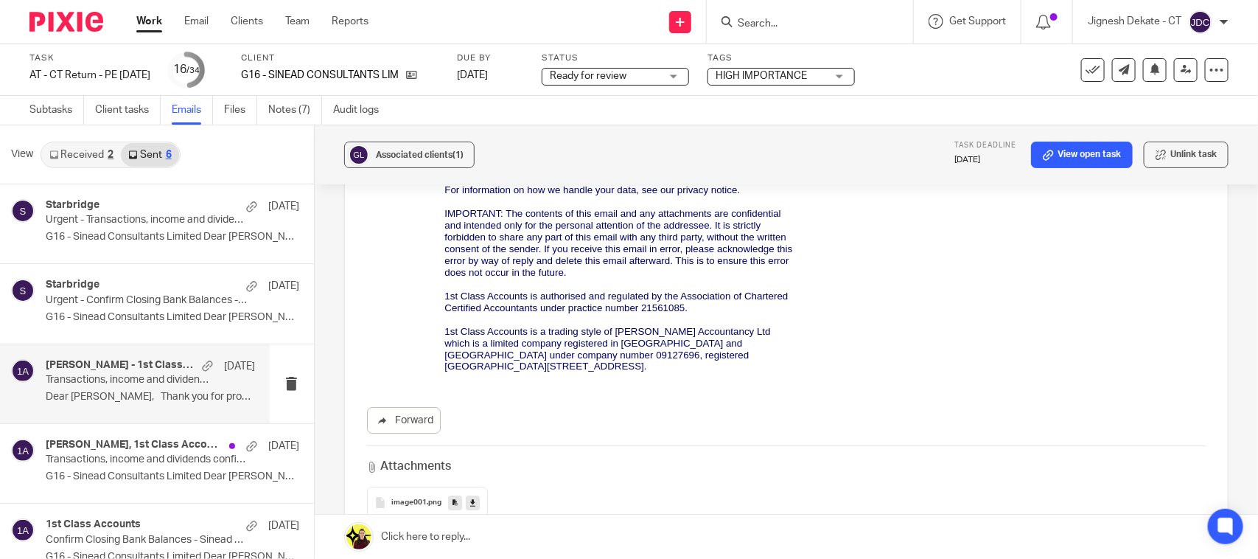
scroll to position [2263, 0]
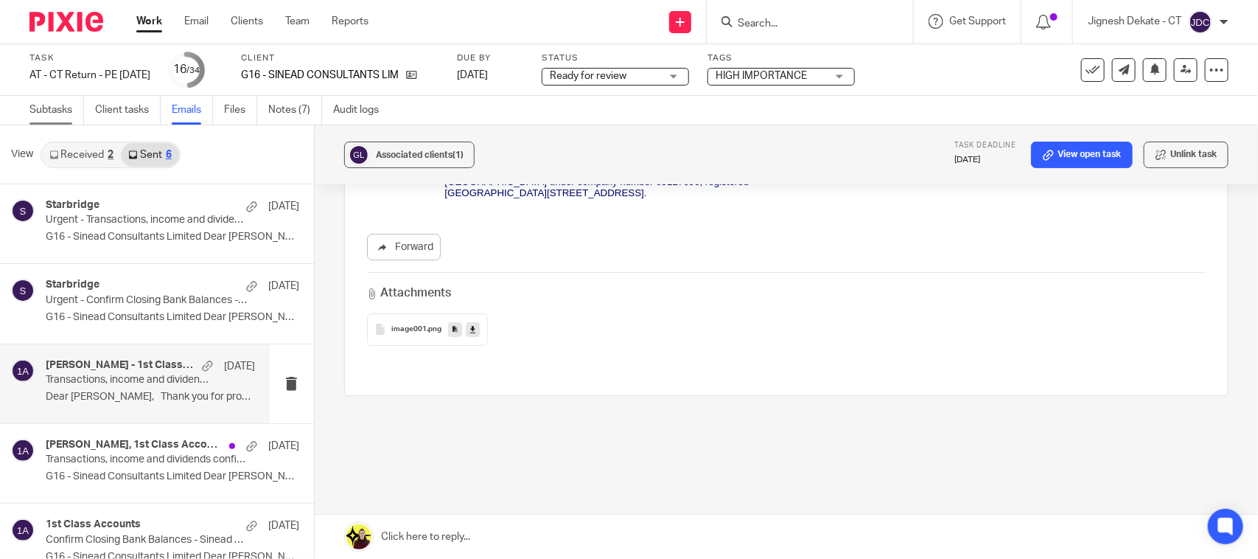
click at [52, 100] on link "Subtasks" at bounding box center [56, 110] width 55 height 29
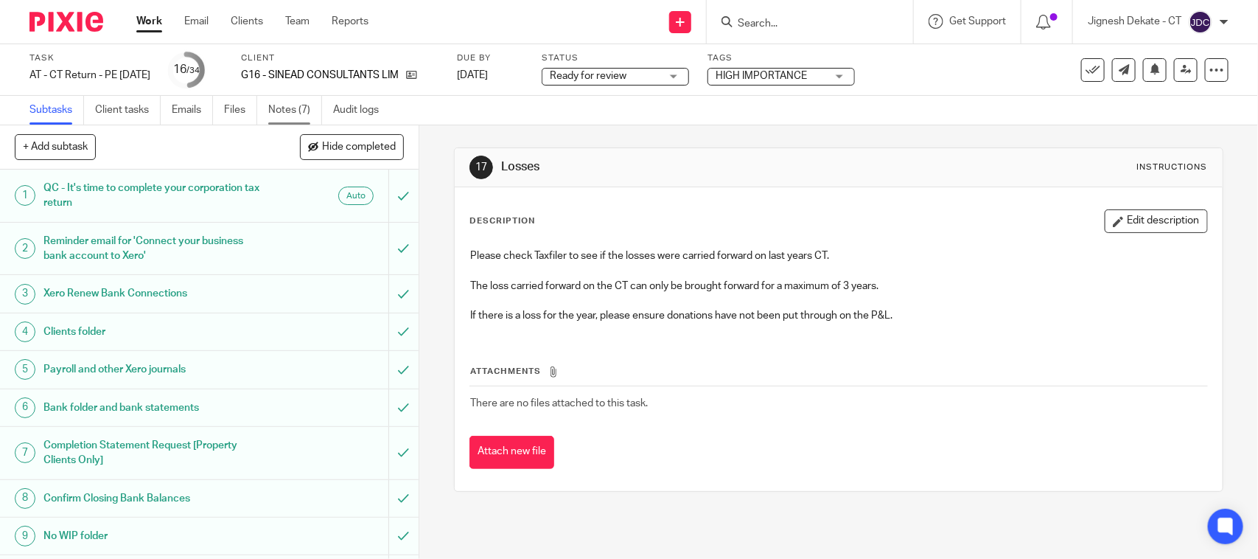
click at [295, 104] on link "Notes (7)" at bounding box center [295, 110] width 54 height 29
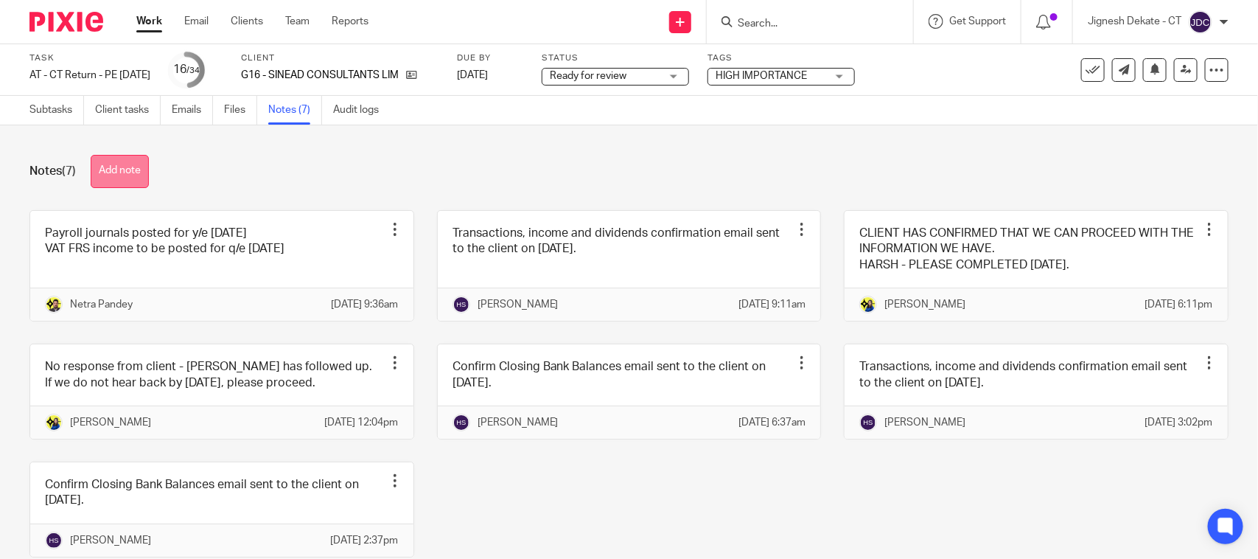
click at [111, 163] on button "Add note" at bounding box center [120, 171] width 58 height 33
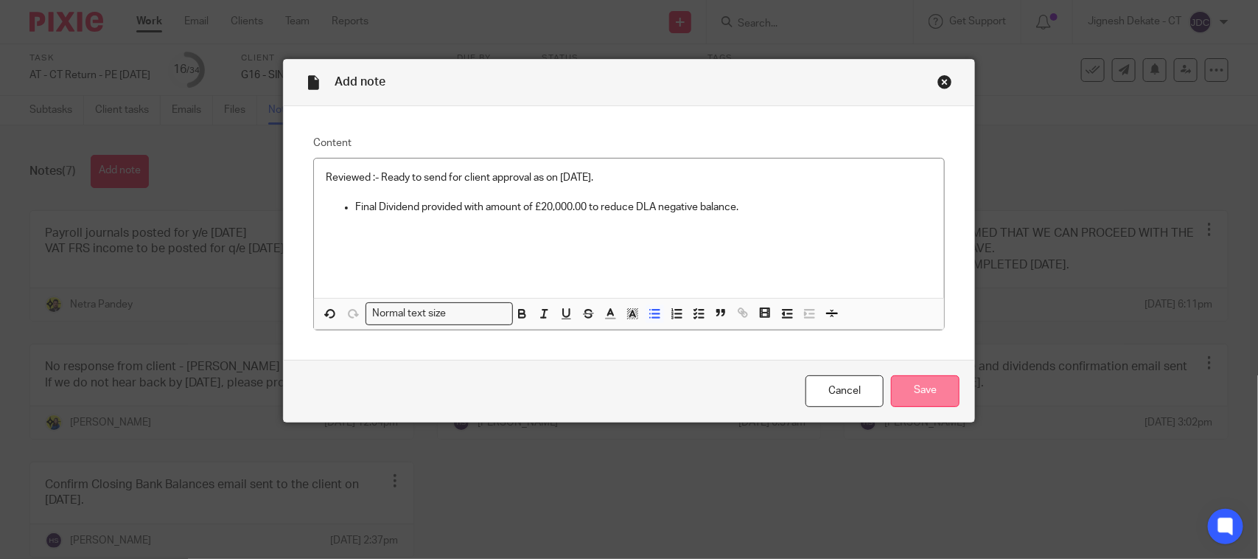
click at [923, 399] on input "Save" at bounding box center [925, 391] width 69 height 32
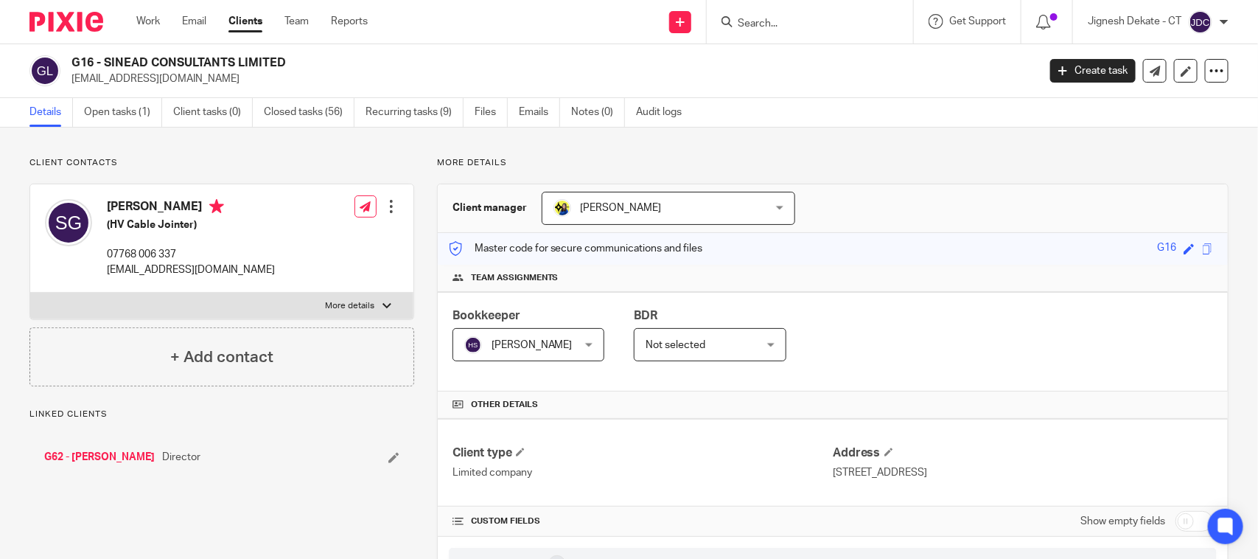
drag, startPoint x: 108, startPoint y: 205, endPoint x: 182, endPoint y: 214, distance: 74.3
click at [182, 214] on h4 "[PERSON_NAME]" at bounding box center [191, 208] width 168 height 18
copy h4 "[PERSON_NAME]"
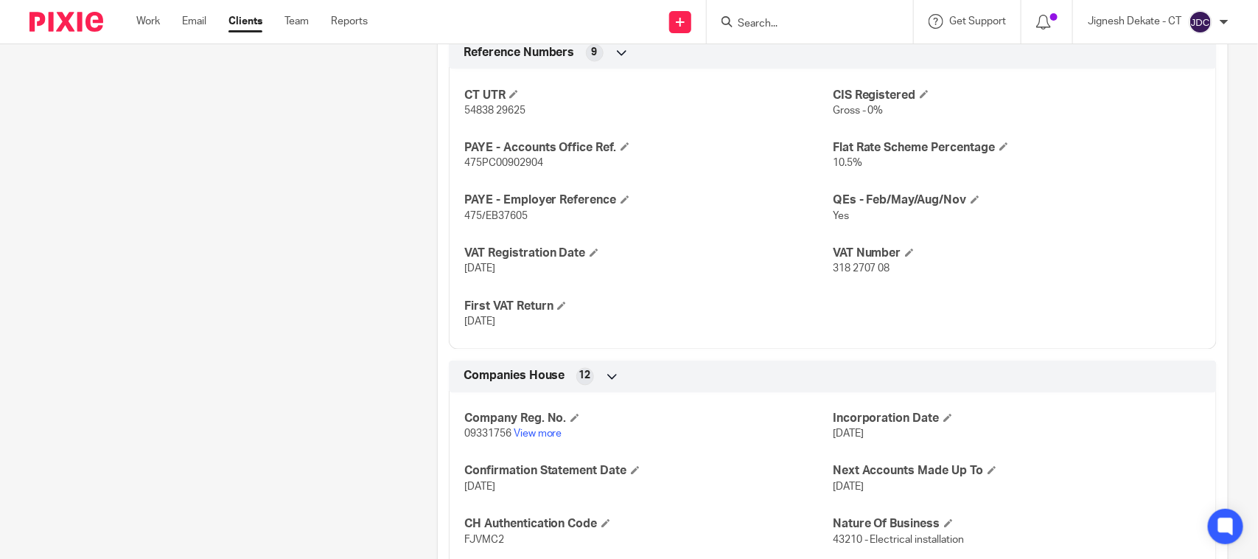
scroll to position [1290, 0]
